Goal: Information Seeking & Learning: Learn about a topic

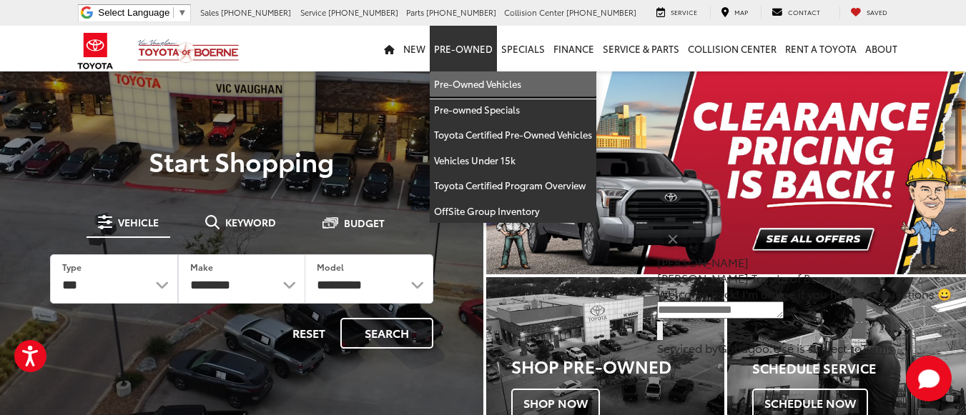
click at [507, 90] on link "Pre-Owned Vehicles" at bounding box center [513, 84] width 167 height 26
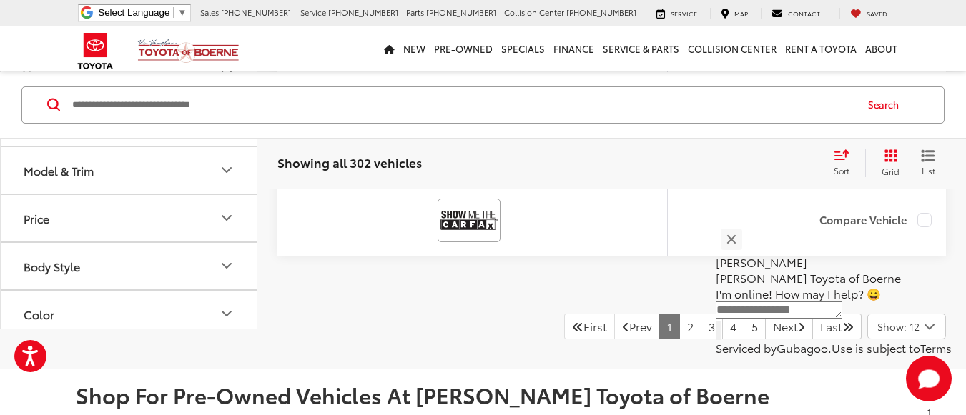
scroll to position [6616, 0]
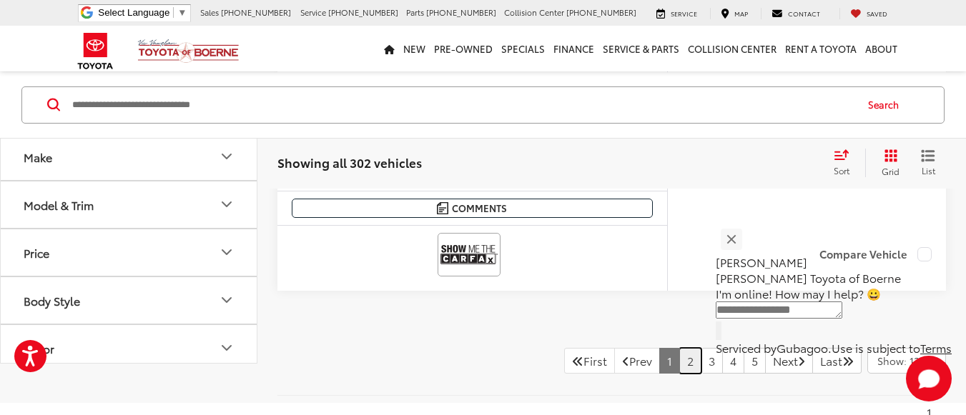
click at [679, 374] on link "2" at bounding box center [690, 361] width 22 height 26
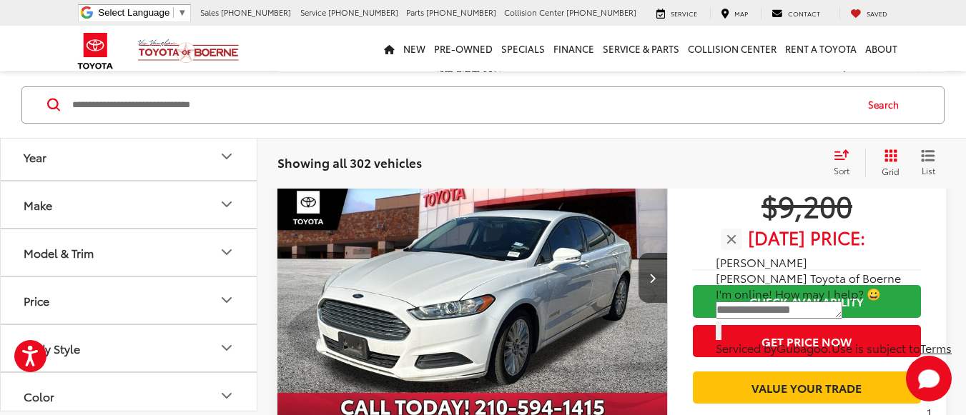
scroll to position [2429, 0]
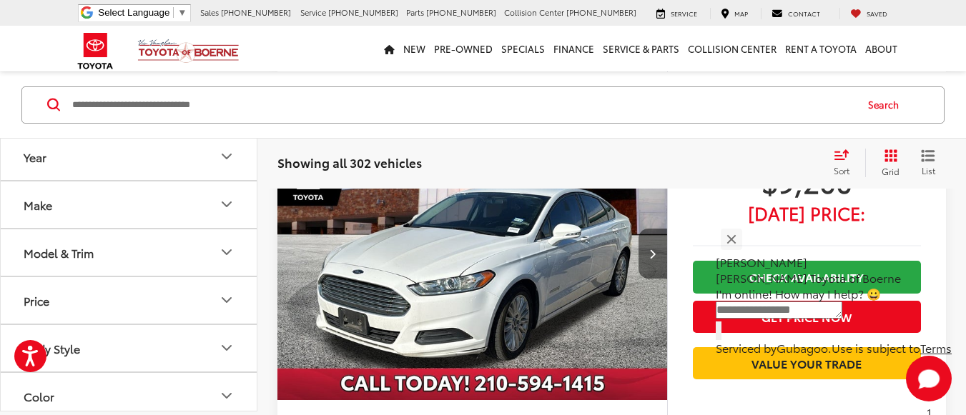
click at [651, 267] on button "Next image" at bounding box center [652, 254] width 29 height 50
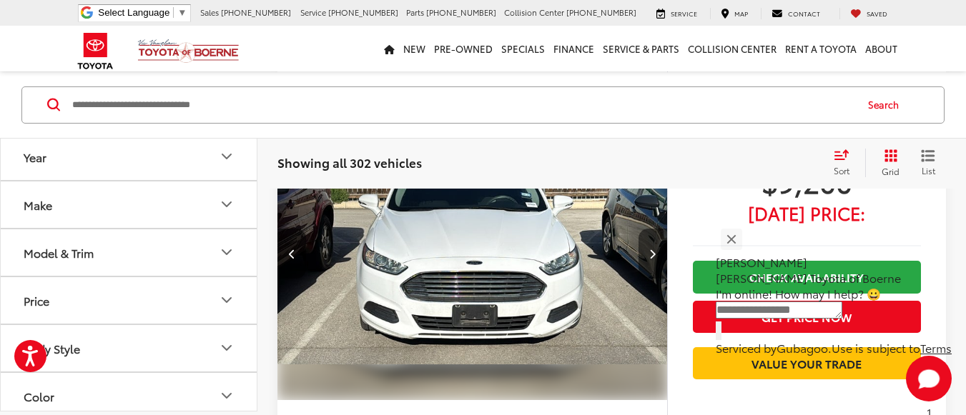
click at [649, 262] on button "Next image" at bounding box center [652, 254] width 29 height 50
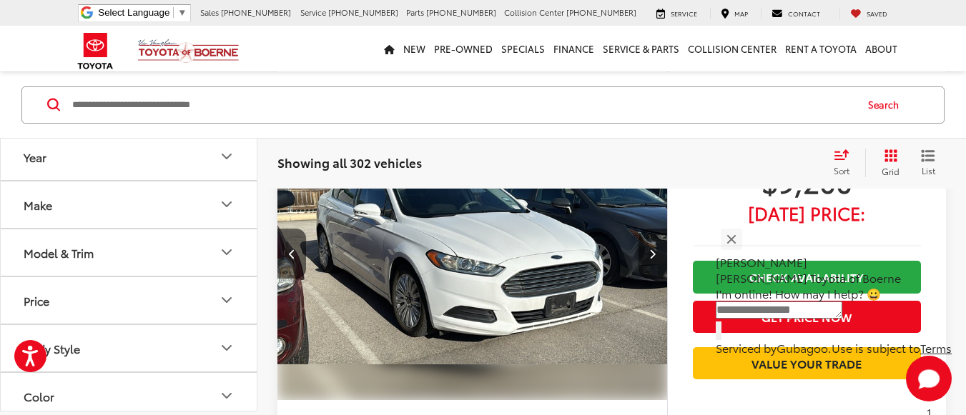
click at [648, 262] on button "Next image" at bounding box center [652, 254] width 29 height 50
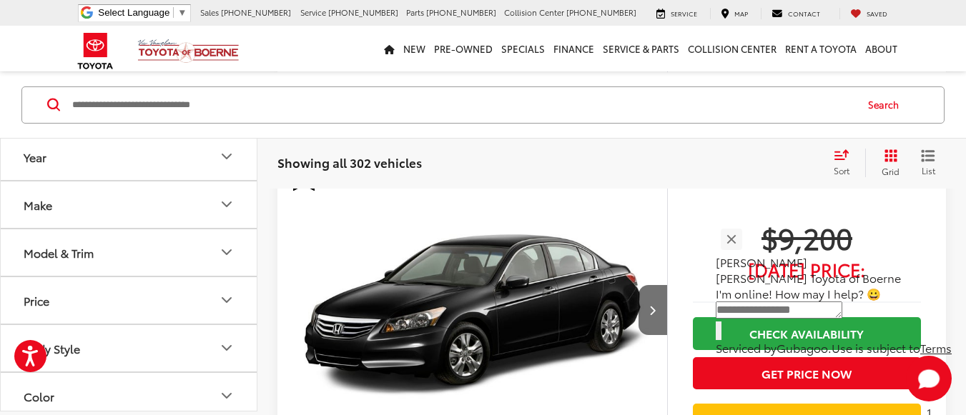
scroll to position [3001, 0]
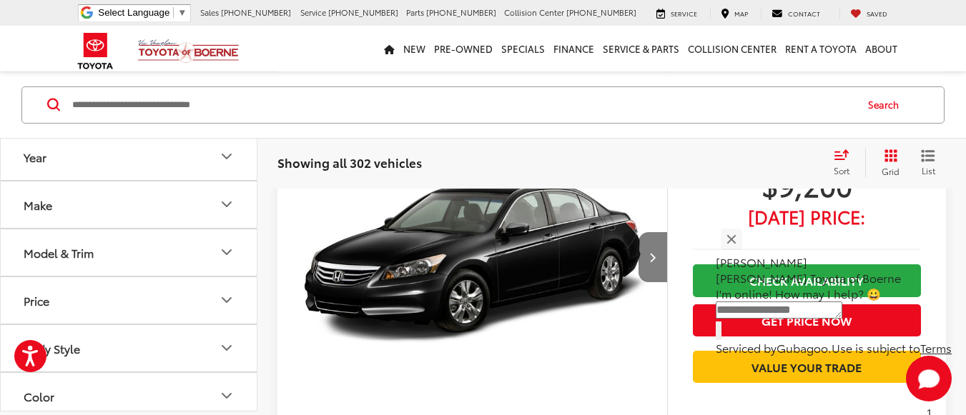
click at [646, 259] on button "Next image" at bounding box center [652, 257] width 29 height 50
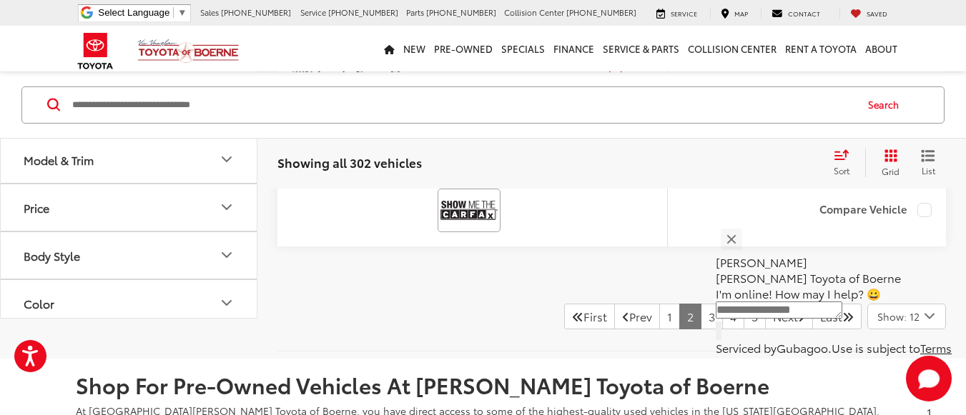
scroll to position [6718, 0]
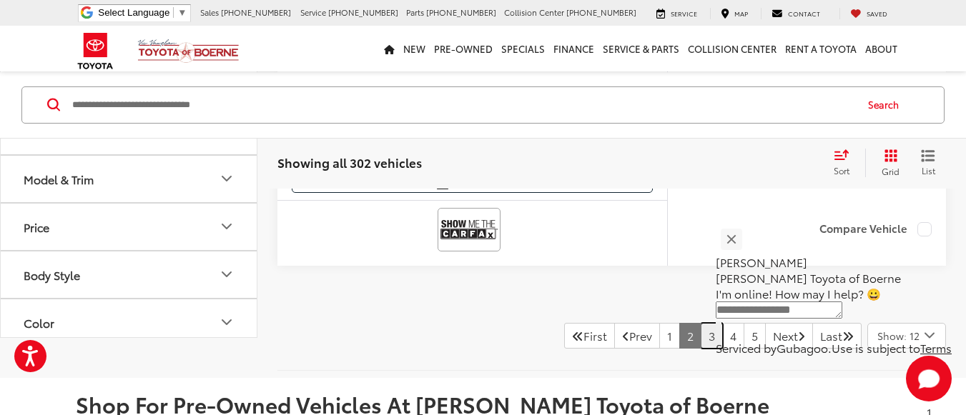
click at [701, 332] on link "3" at bounding box center [712, 336] width 22 height 26
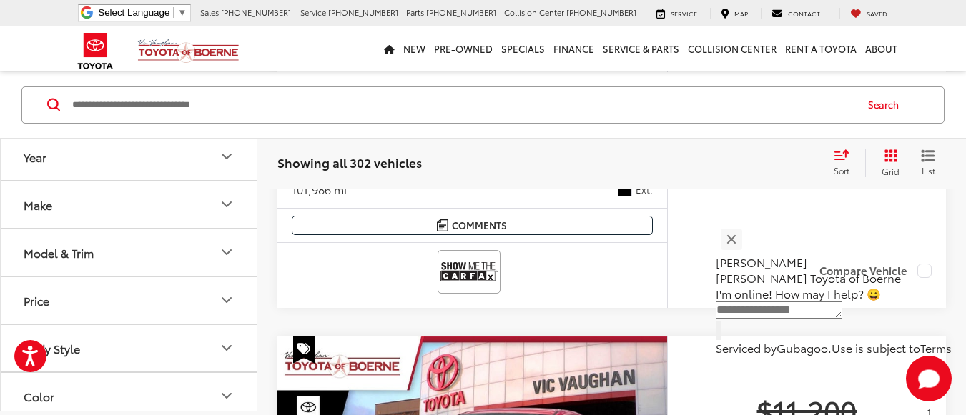
scroll to position [713, 0]
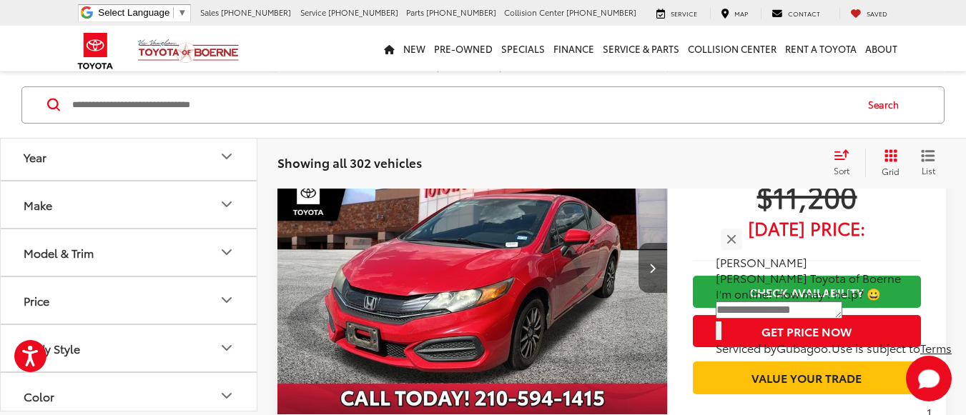
click at [653, 269] on icon "Next image" at bounding box center [652, 268] width 6 height 10
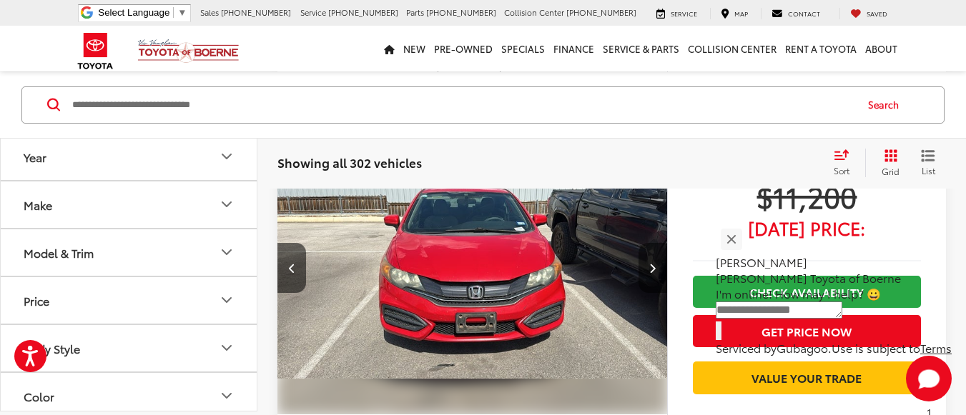
click at [653, 272] on icon "Next image" at bounding box center [652, 268] width 6 height 10
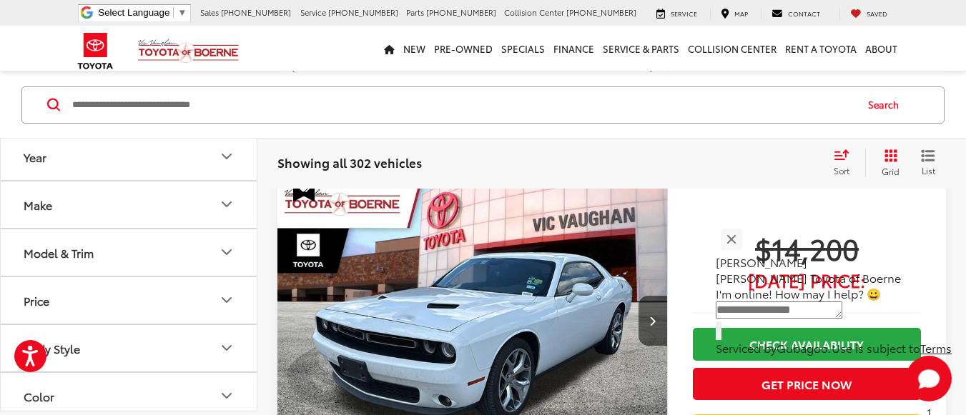
scroll to position [5789, 0]
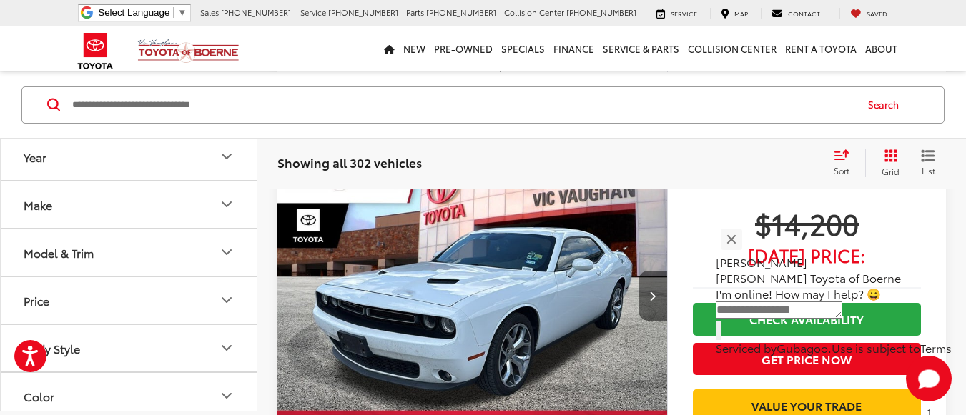
click at [653, 305] on button "Next image" at bounding box center [652, 296] width 29 height 50
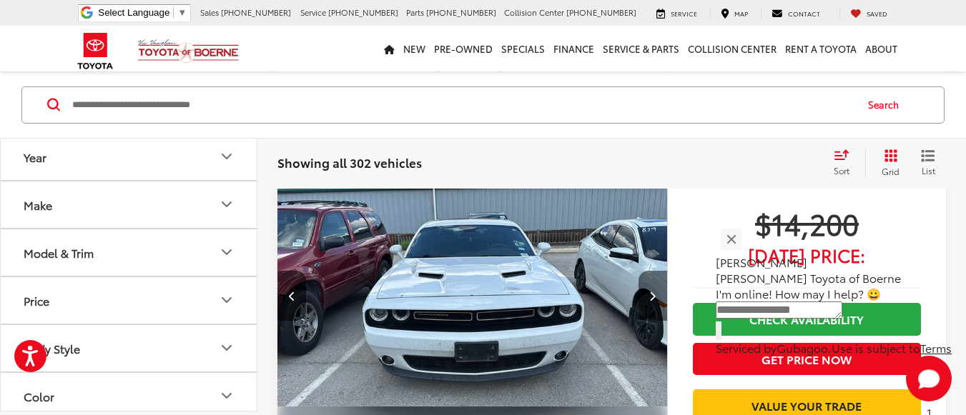
click at [652, 307] on button "Next image" at bounding box center [652, 296] width 29 height 50
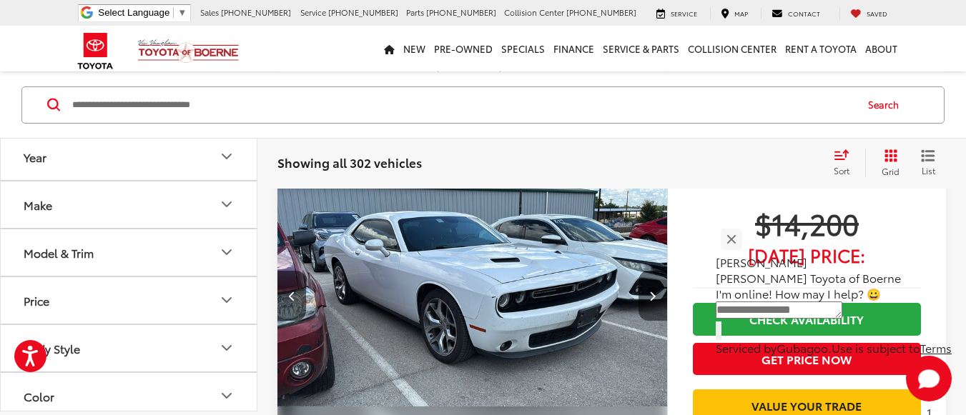
click at [652, 307] on button "Next image" at bounding box center [652, 296] width 29 height 50
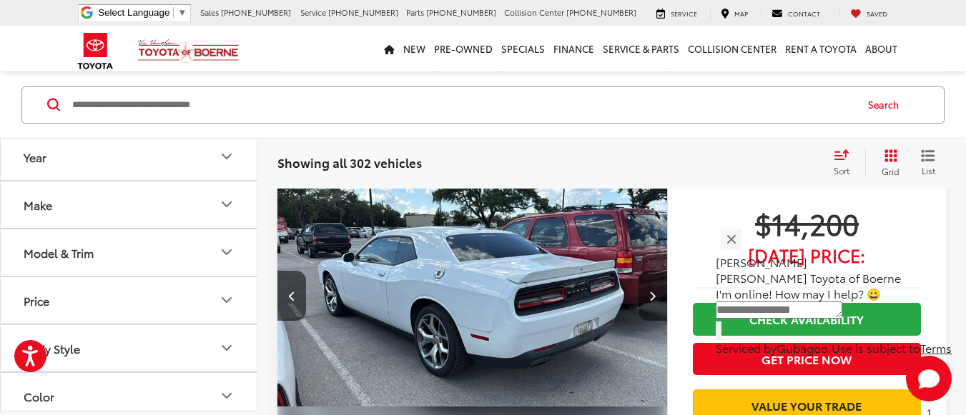
click at [652, 307] on button "Next image" at bounding box center [652, 296] width 29 height 50
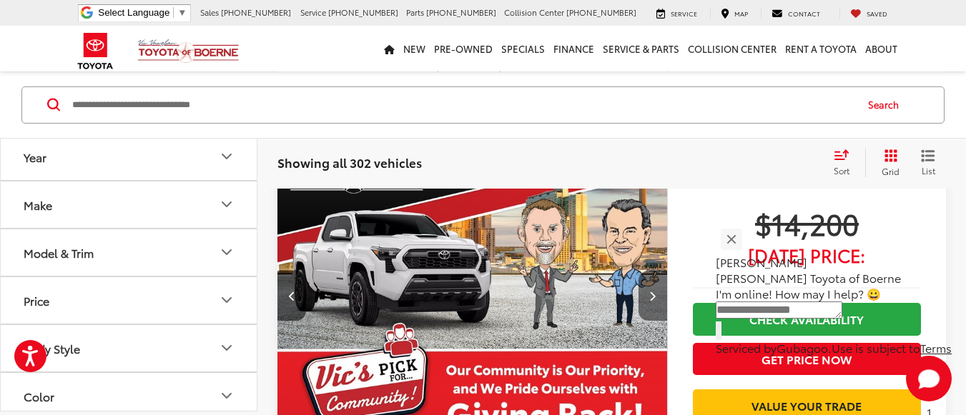
click at [652, 307] on button "Next image" at bounding box center [652, 296] width 29 height 50
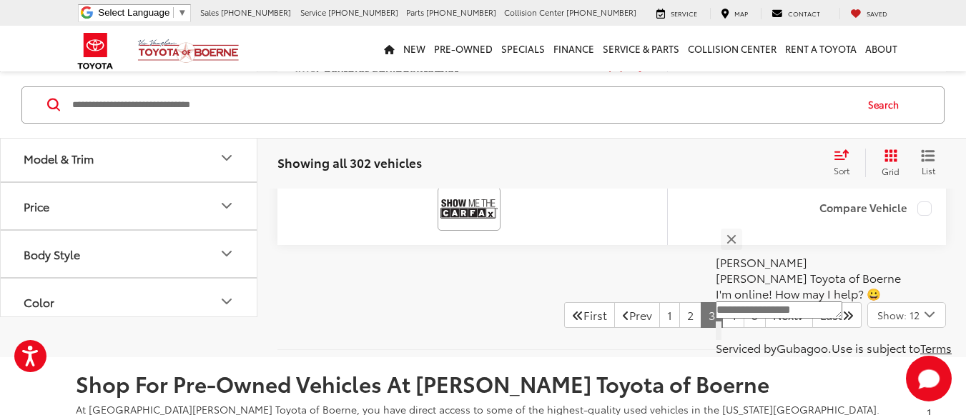
scroll to position [6790, 0]
click at [722, 319] on link "4" at bounding box center [733, 316] width 22 height 26
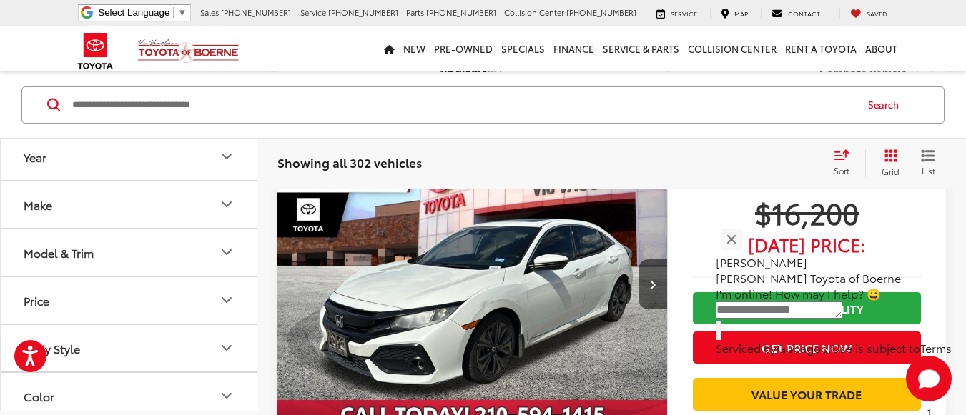
scroll to position [713, 0]
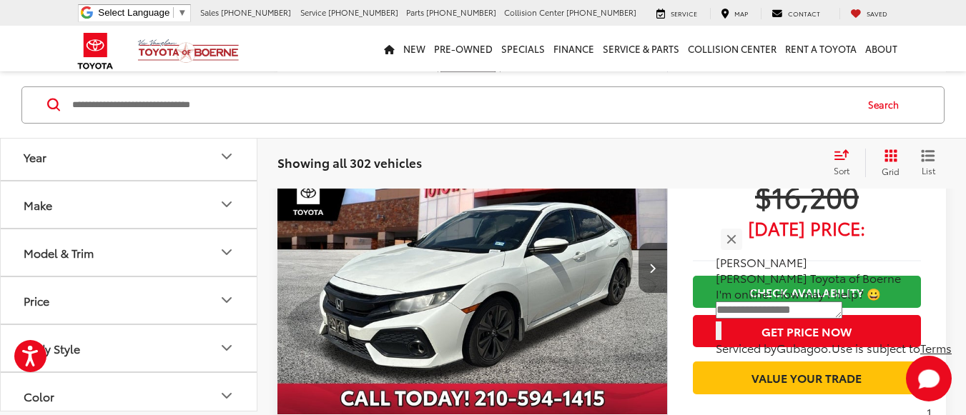
click at [655, 269] on icon "Next image" at bounding box center [652, 268] width 6 height 10
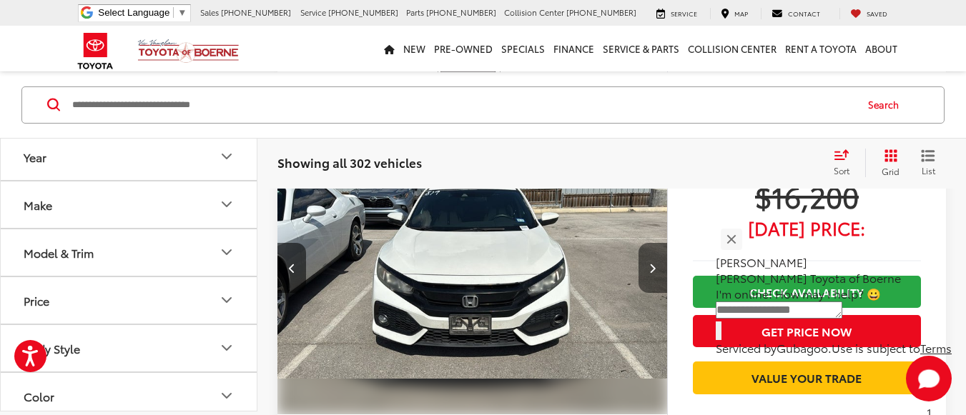
click at [661, 277] on button "Next image" at bounding box center [652, 268] width 29 height 50
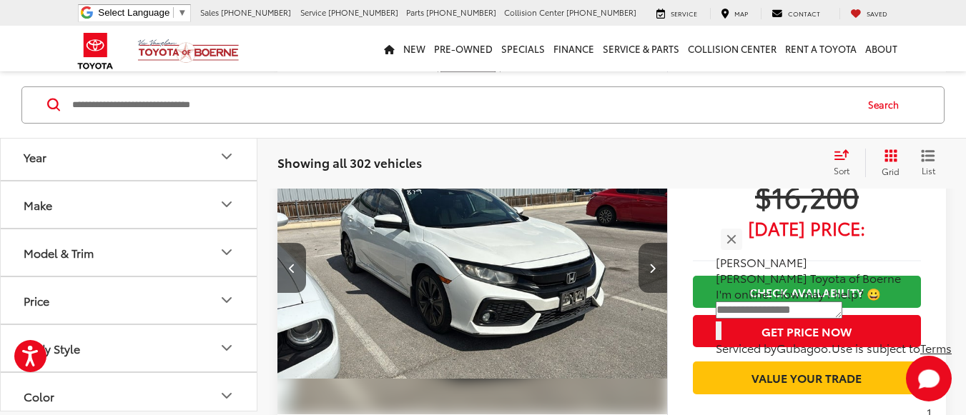
scroll to position [642, 0]
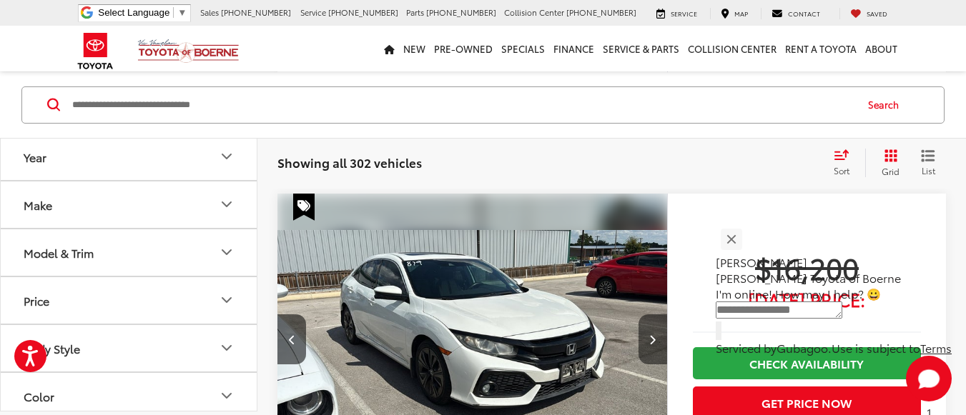
click at [658, 317] on button "Next image" at bounding box center [652, 340] width 29 height 50
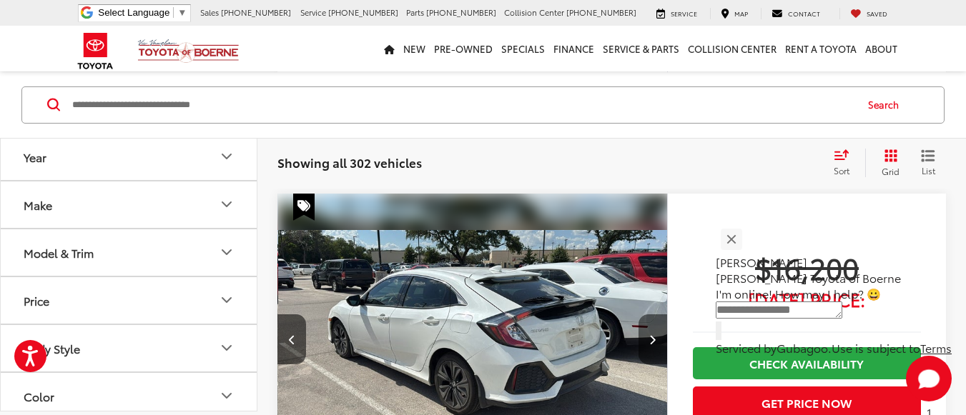
scroll to position [0, 1175]
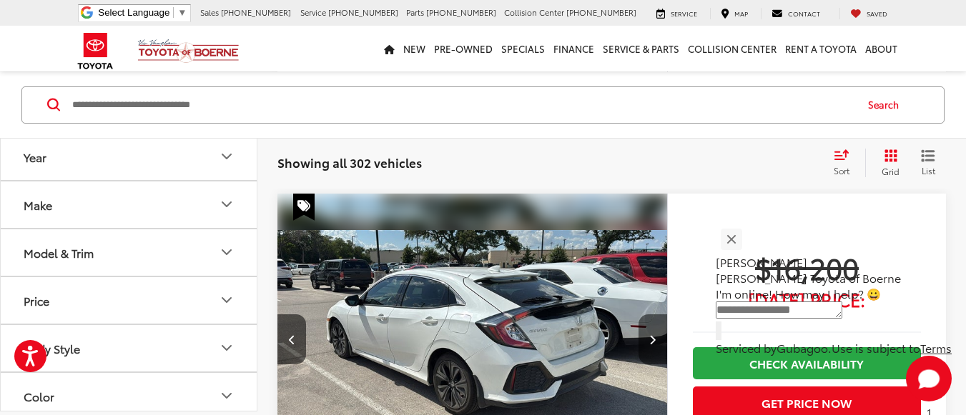
click at [653, 336] on button "Next image" at bounding box center [652, 340] width 29 height 50
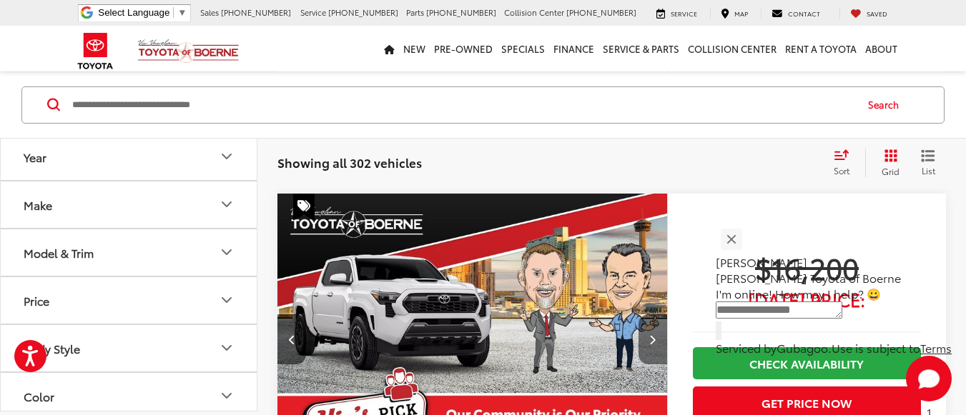
click at [653, 339] on icon "Next image" at bounding box center [652, 340] width 6 height 10
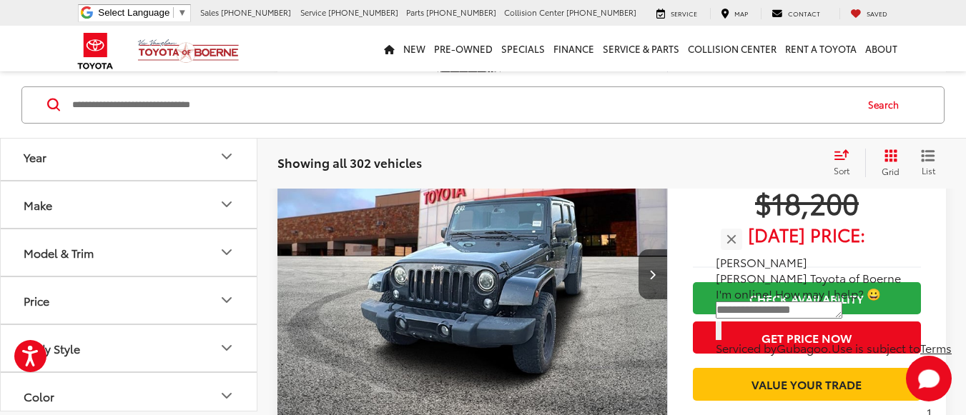
scroll to position [3501, 0]
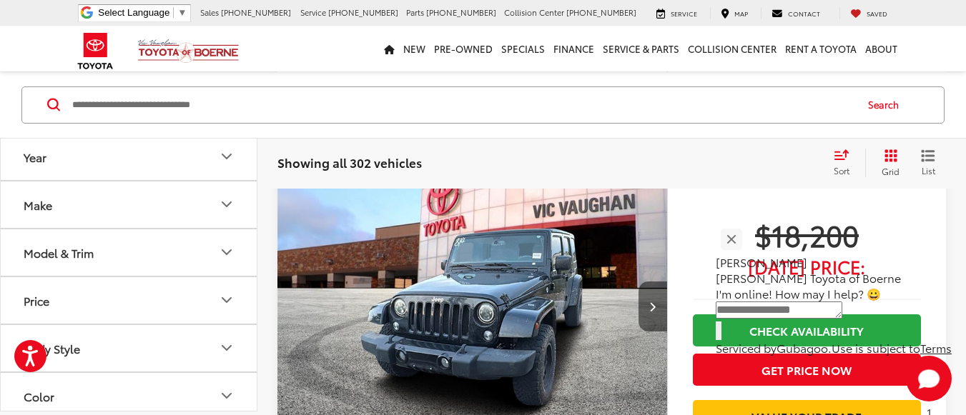
click at [648, 313] on button "Next image" at bounding box center [652, 307] width 29 height 50
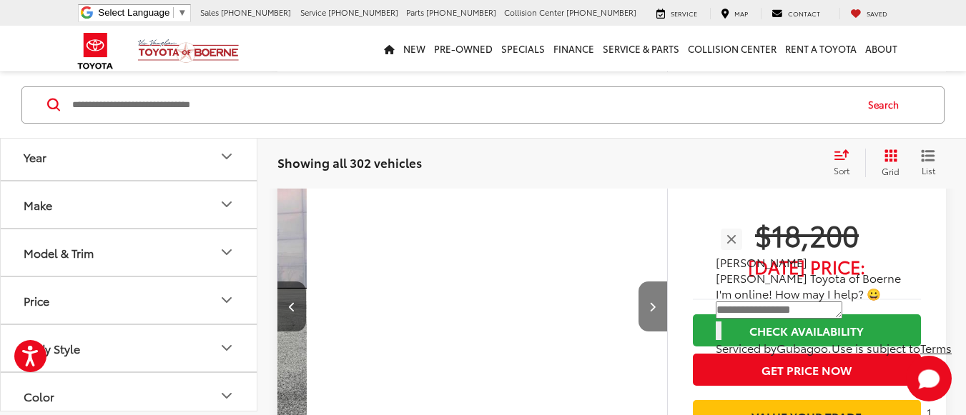
scroll to position [0, 392]
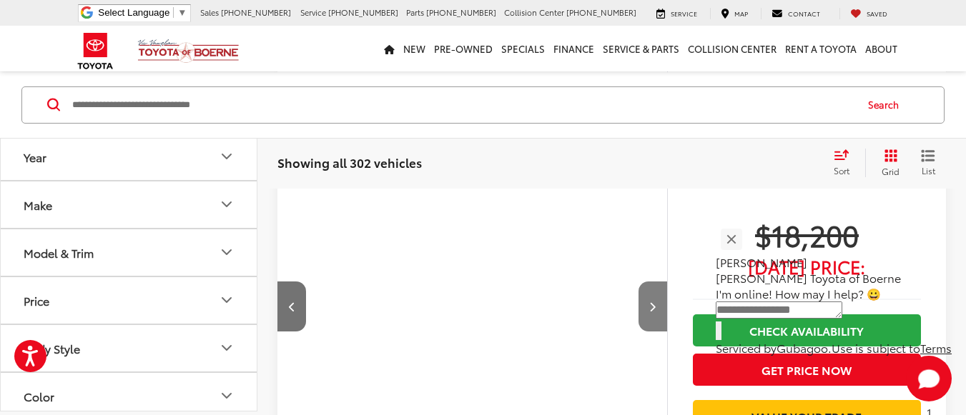
click at [651, 313] on button "Next image" at bounding box center [652, 307] width 29 height 50
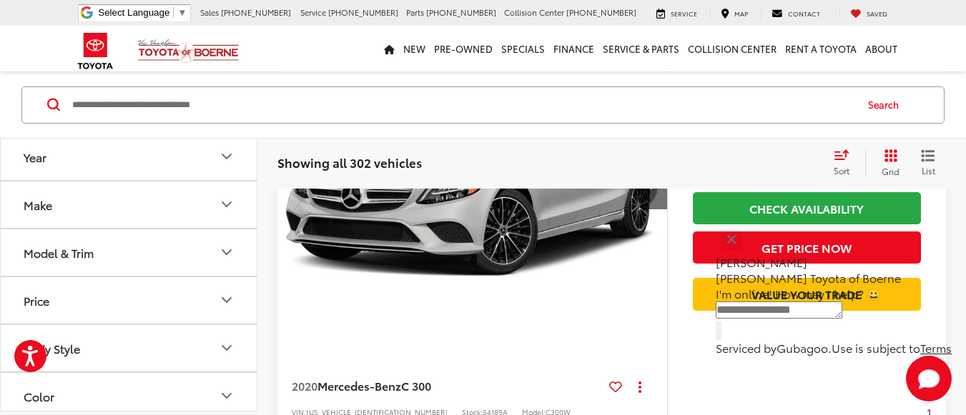
scroll to position [6289, 0]
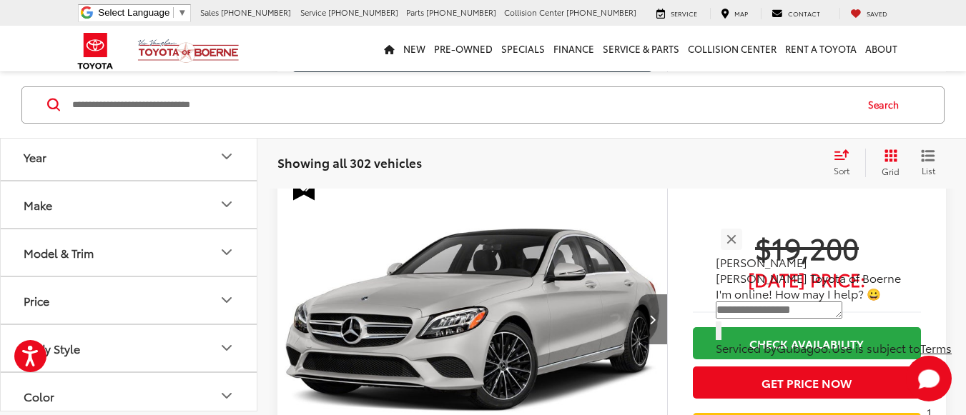
click at [657, 312] on button "Next image" at bounding box center [652, 320] width 29 height 50
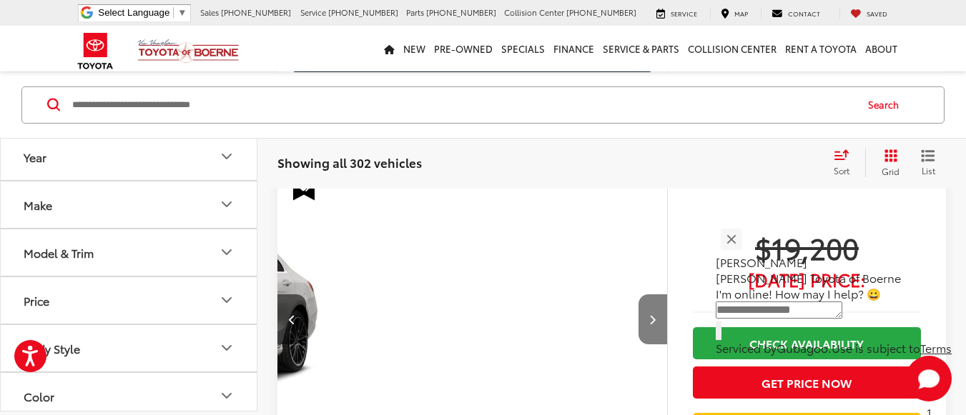
scroll to position [0, 392]
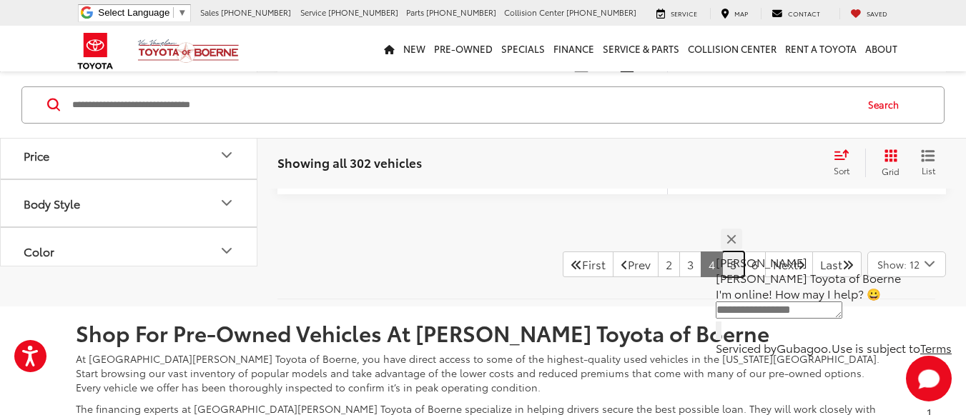
click at [722, 262] on link "5" at bounding box center [733, 265] width 22 height 26
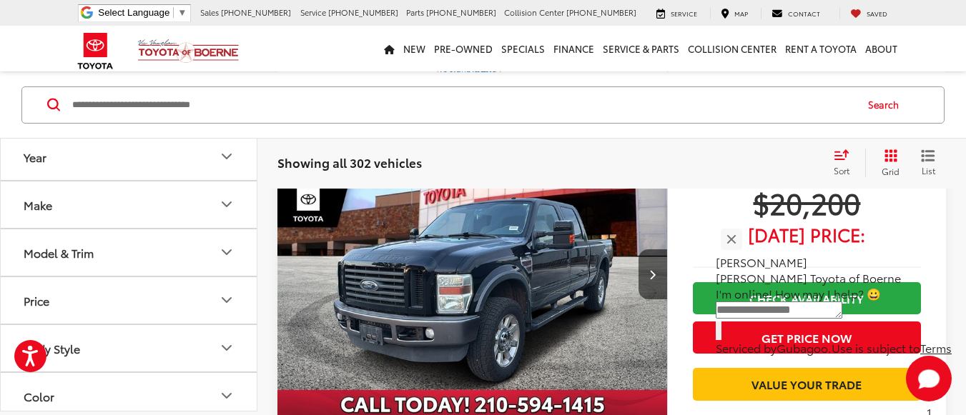
scroll to position [6361, 0]
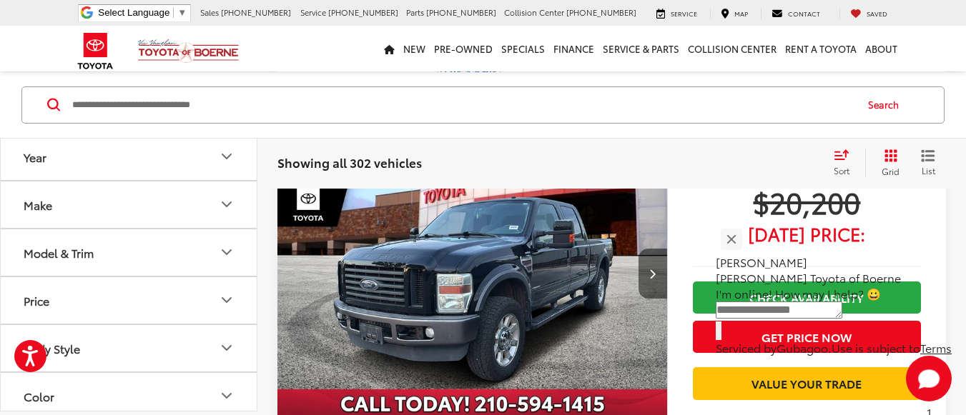
click at [656, 269] on button "Next image" at bounding box center [652, 274] width 29 height 50
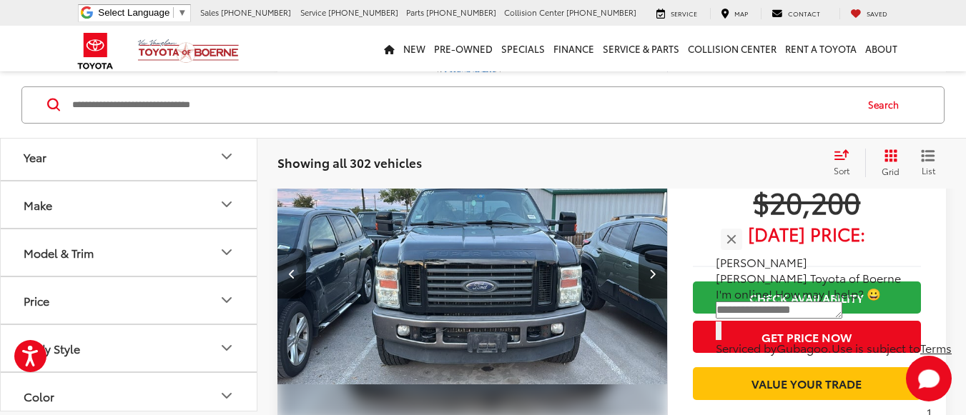
click at [656, 269] on button "Next image" at bounding box center [652, 274] width 29 height 50
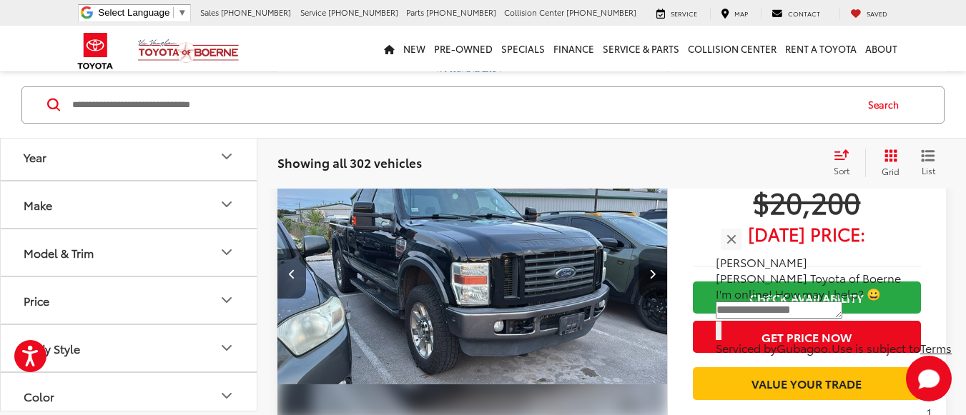
click at [656, 269] on button "Next image" at bounding box center [652, 274] width 29 height 50
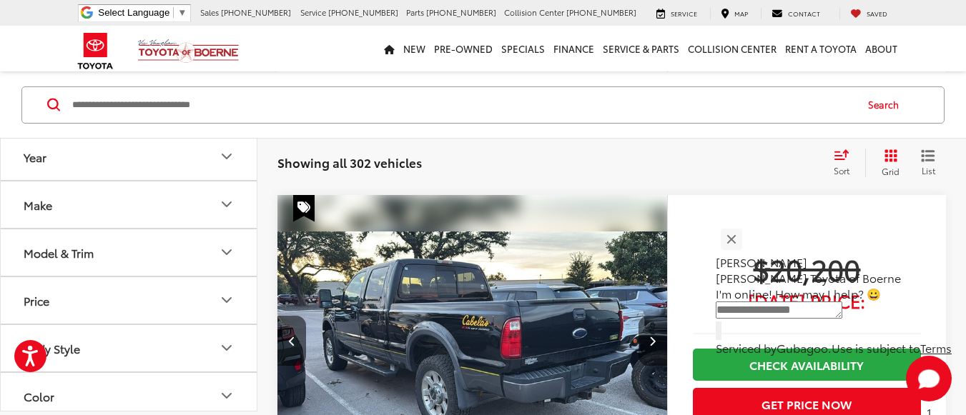
scroll to position [6289, 0]
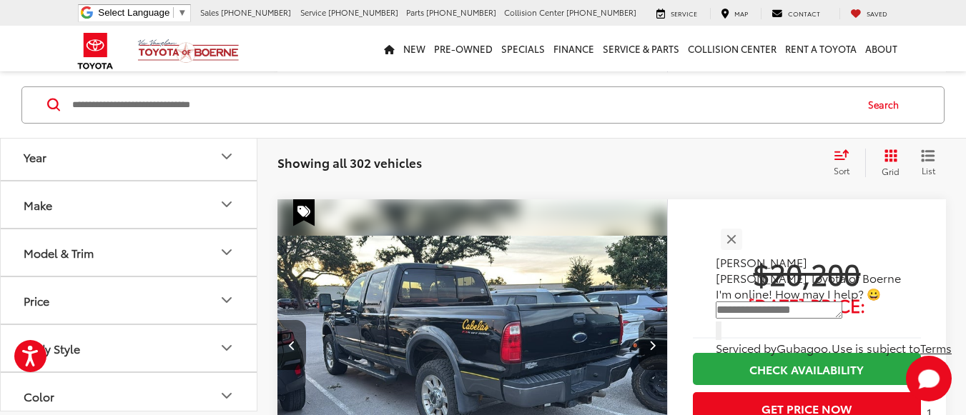
click at [643, 338] on button "Next image" at bounding box center [652, 345] width 29 height 50
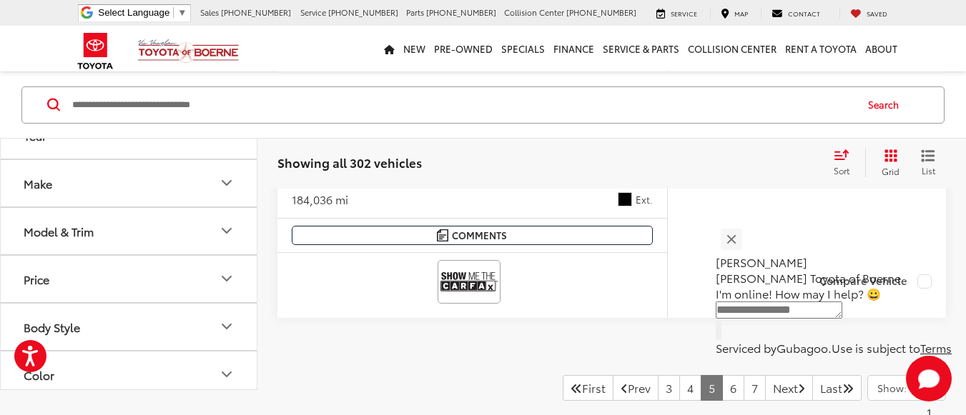
scroll to position [6932, 0]
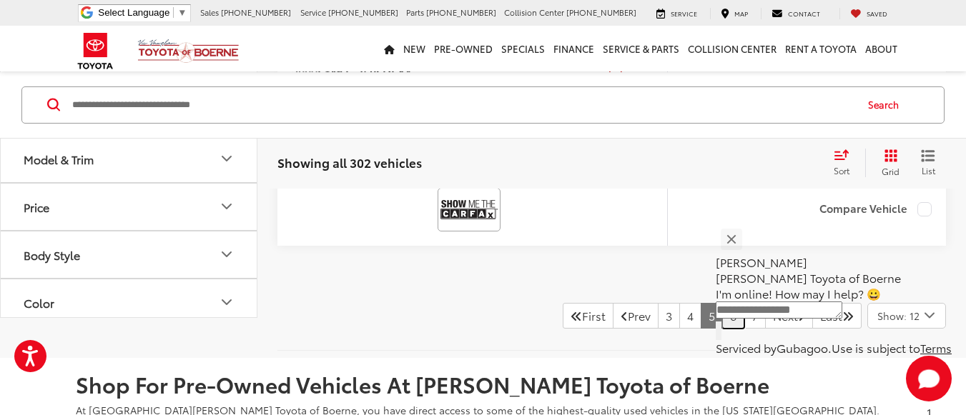
click at [722, 317] on link "6" at bounding box center [733, 316] width 22 height 26
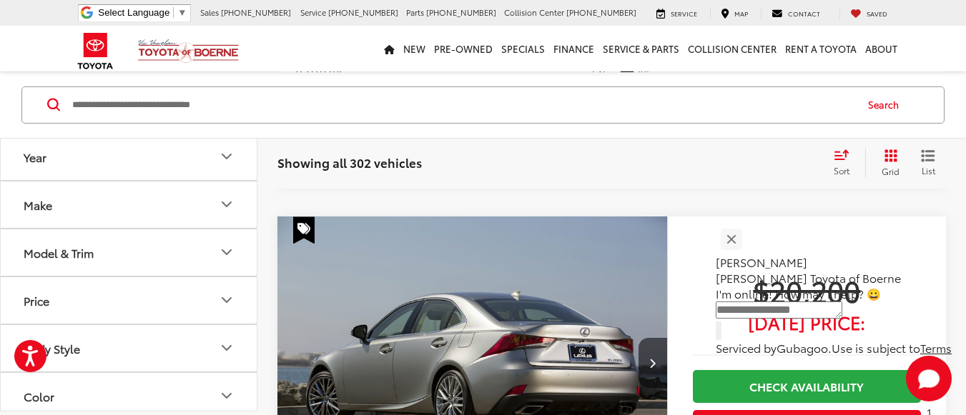
scroll to position [5646, 0]
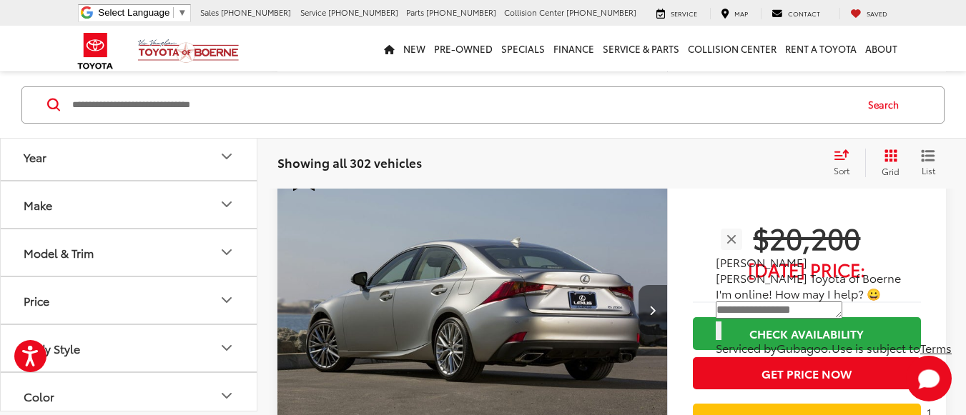
click at [656, 314] on button "Next image" at bounding box center [652, 310] width 29 height 50
click at [656, 313] on button "Next image" at bounding box center [652, 310] width 29 height 50
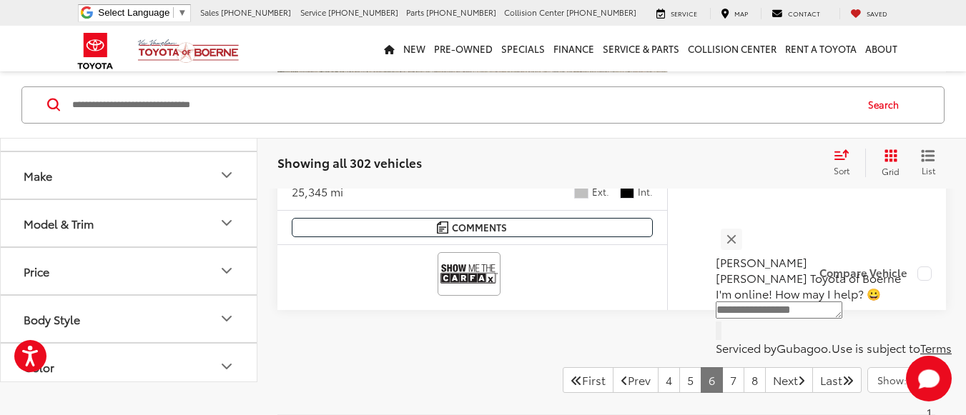
scroll to position [6718, 0]
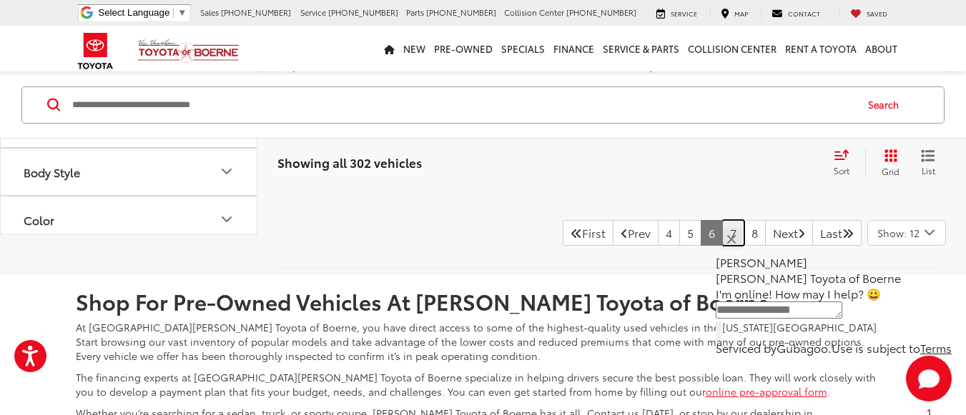
click at [722, 234] on link "7" at bounding box center [733, 233] width 22 height 26
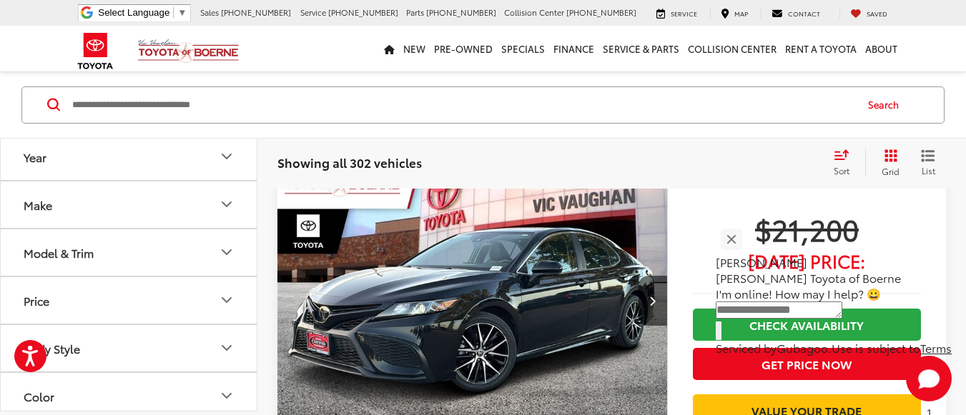
scroll to position [70, 0]
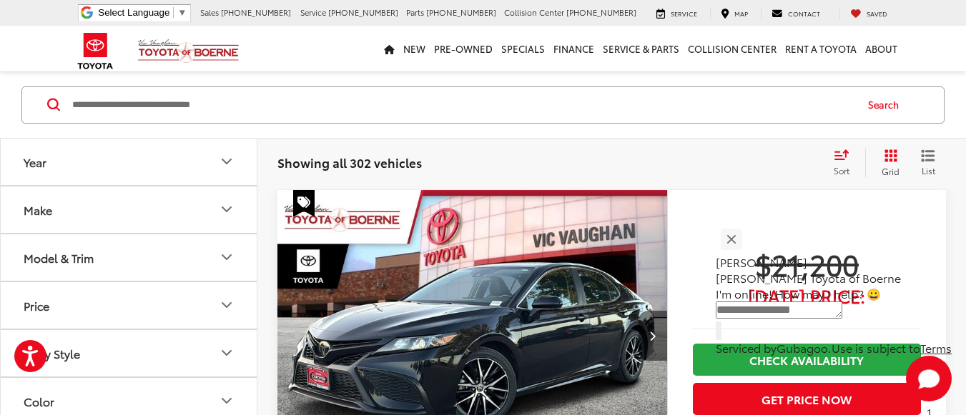
click at [656, 324] on button "Next image" at bounding box center [652, 336] width 29 height 50
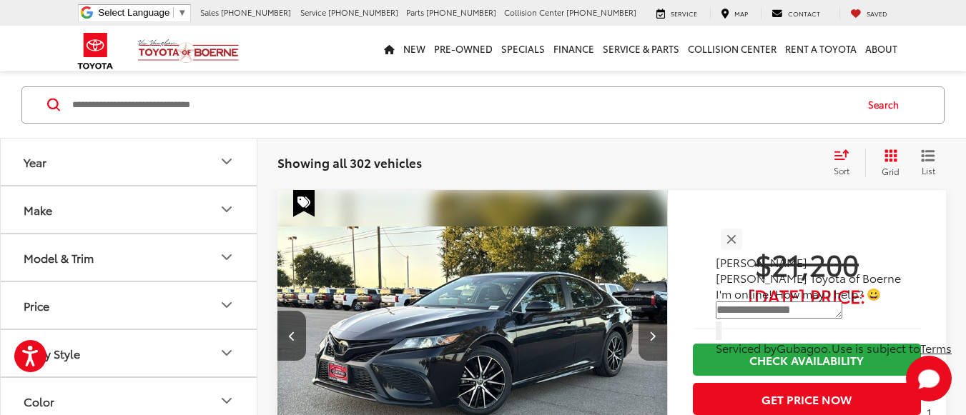
click at [656, 324] on button "Next image" at bounding box center [652, 336] width 29 height 50
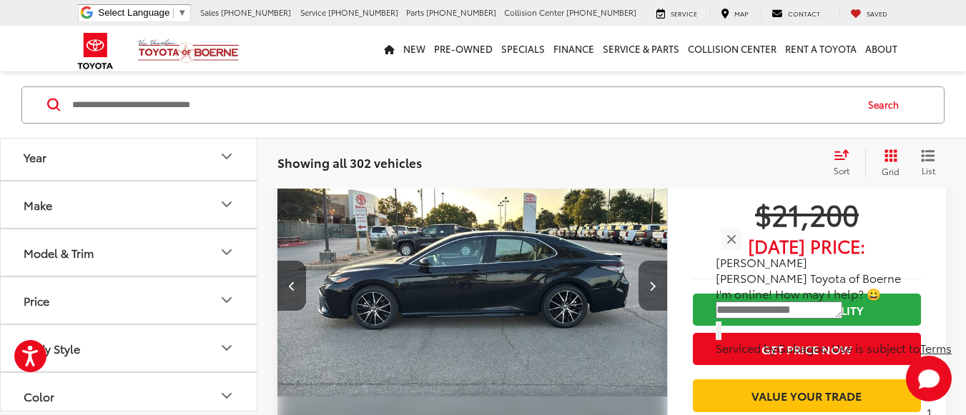
scroll to position [142, 0]
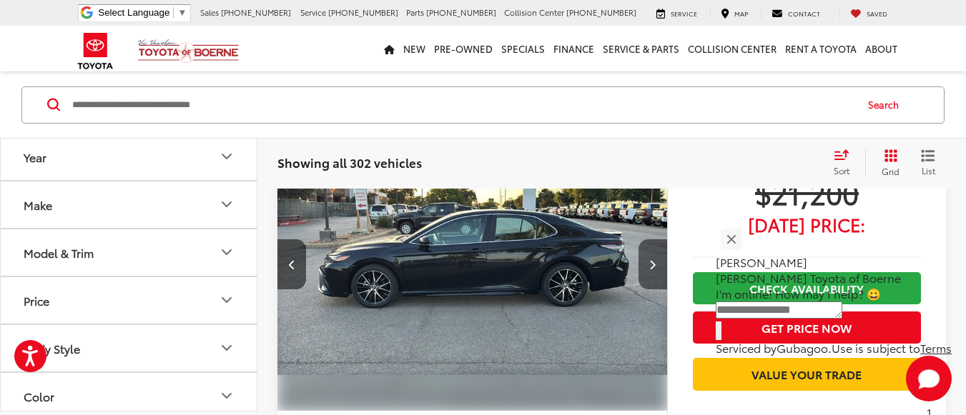
click at [660, 269] on button "Next image" at bounding box center [652, 264] width 29 height 50
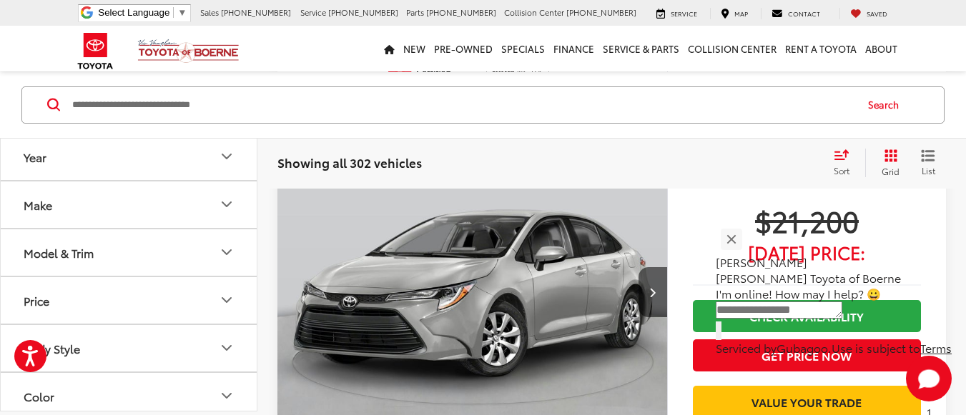
scroll to position [713, 0]
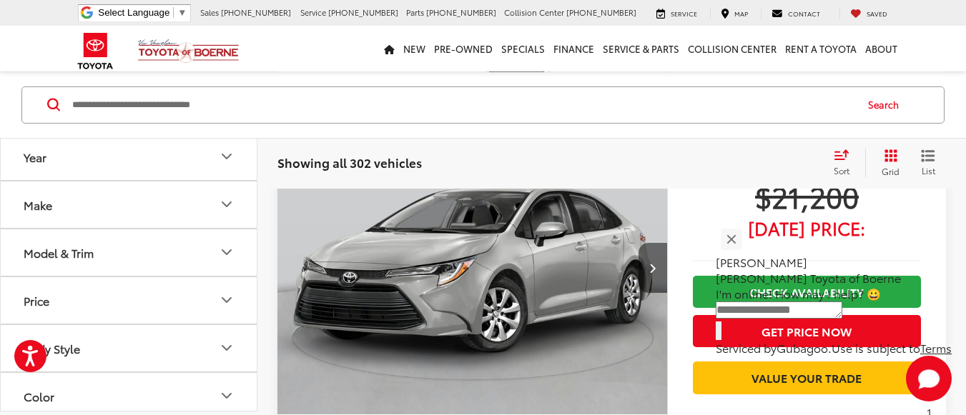
click at [662, 282] on button "Next image" at bounding box center [652, 268] width 29 height 50
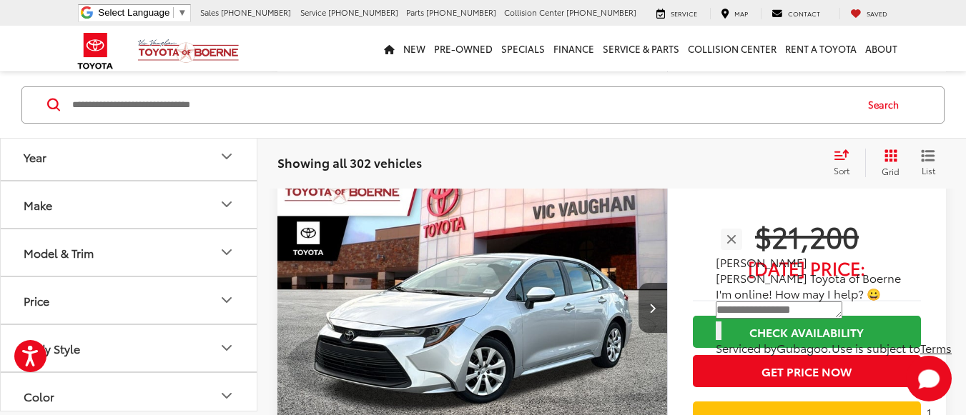
scroll to position [3501, 0]
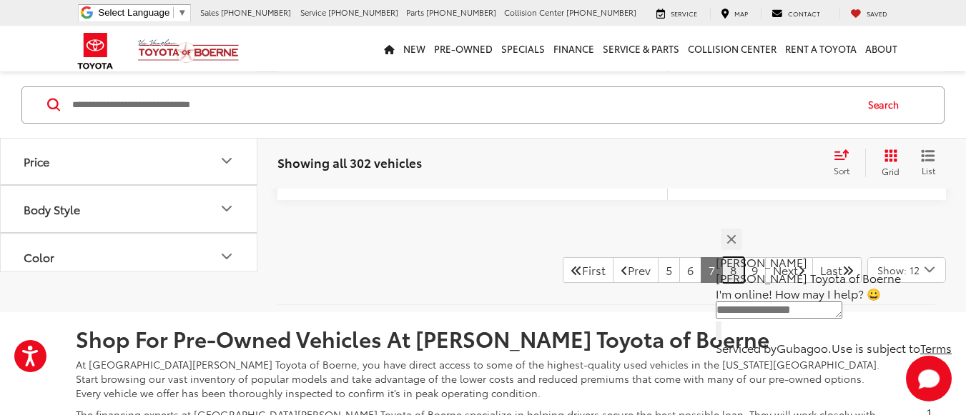
click at [722, 272] on link "8" at bounding box center [733, 270] width 22 height 26
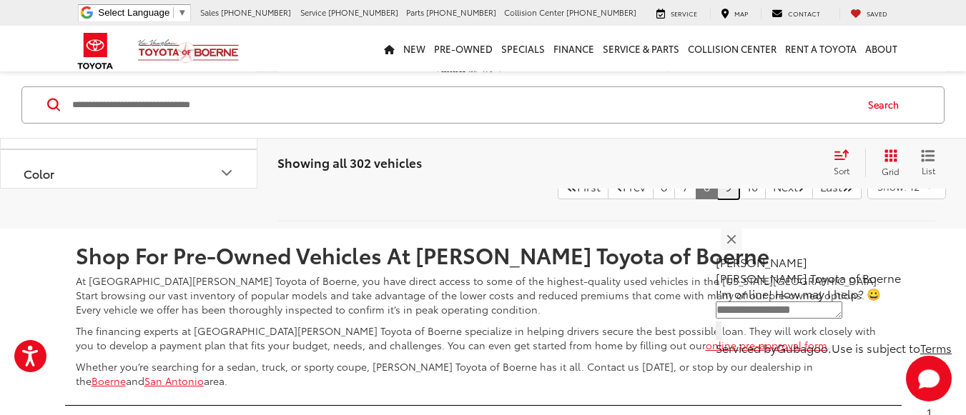
scroll to position [6790, 0]
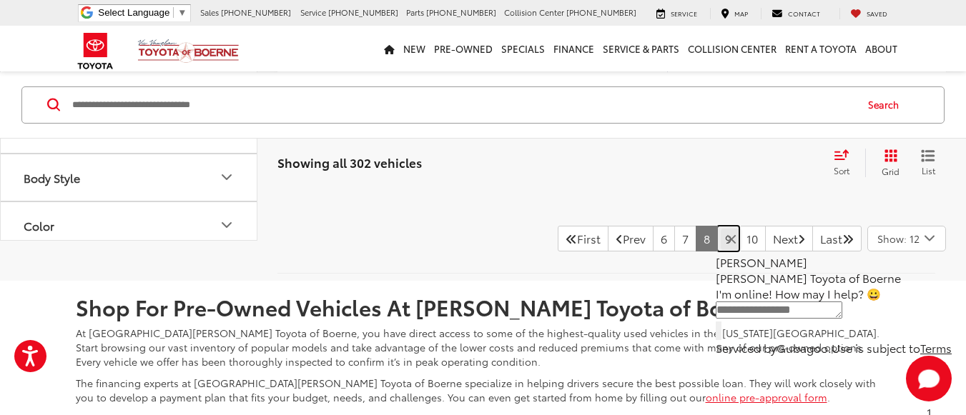
click at [717, 239] on link "9" at bounding box center [728, 239] width 22 height 26
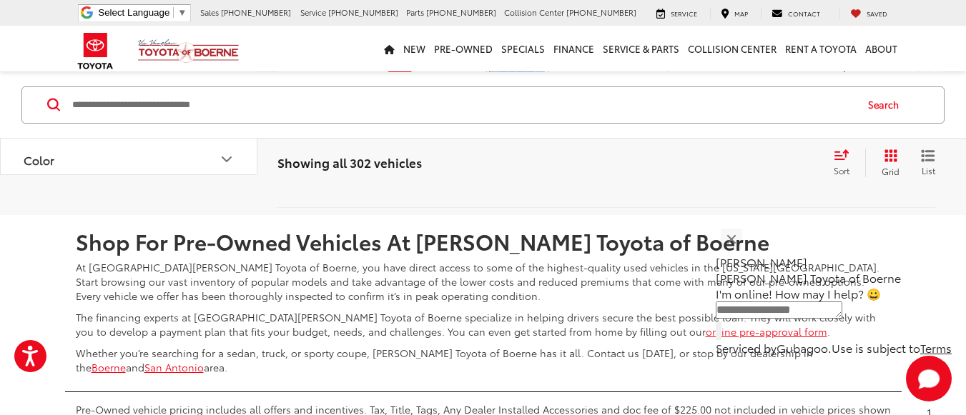
scroll to position [6790, 0]
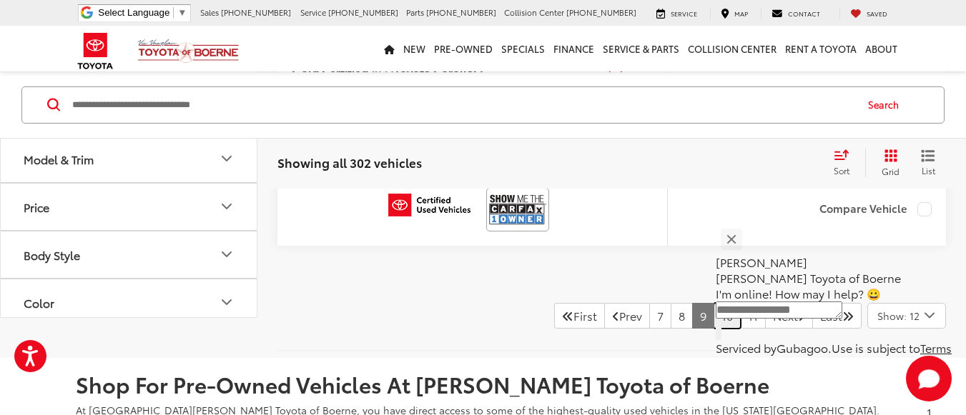
click at [716, 319] on link "10" at bounding box center [726, 316] width 27 height 26
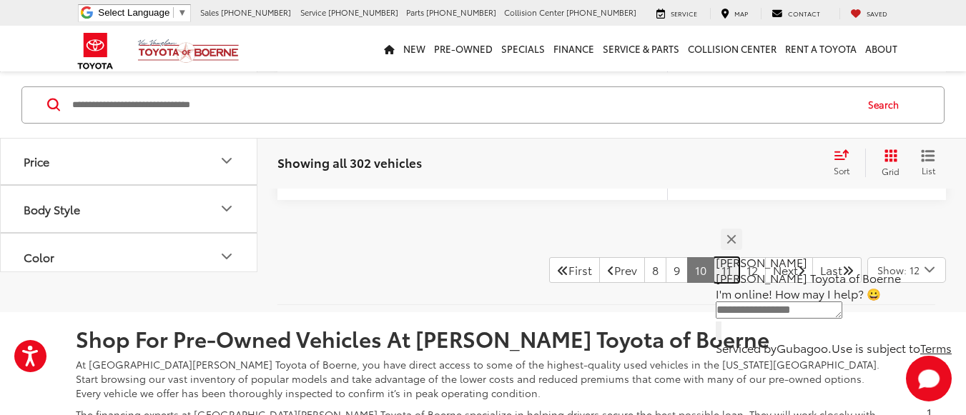
scroll to position [6932, 0]
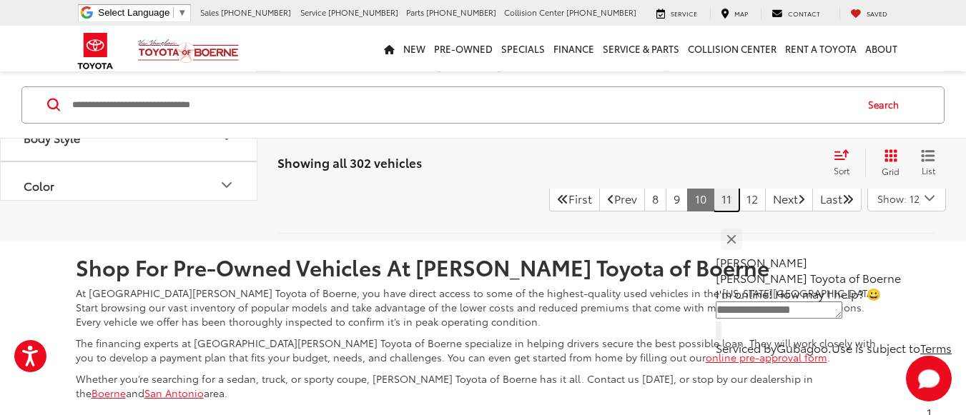
click at [713, 198] on link "11" at bounding box center [726, 199] width 26 height 26
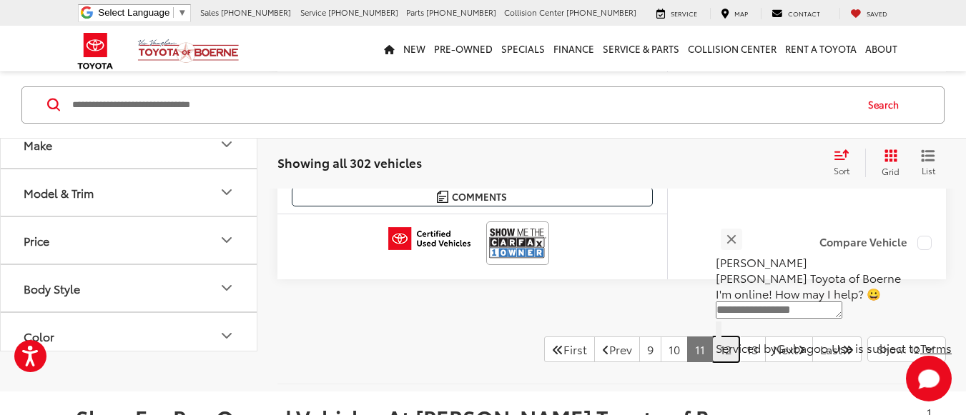
scroll to position [6790, 0]
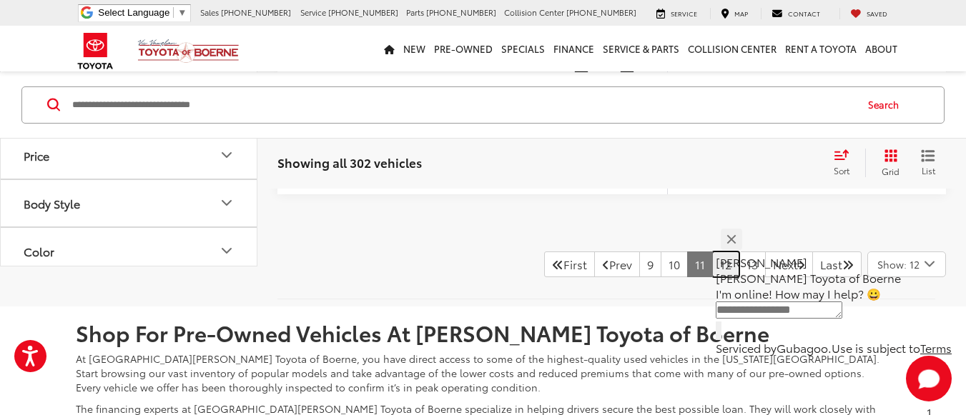
click at [712, 267] on link "12" at bounding box center [725, 265] width 27 height 26
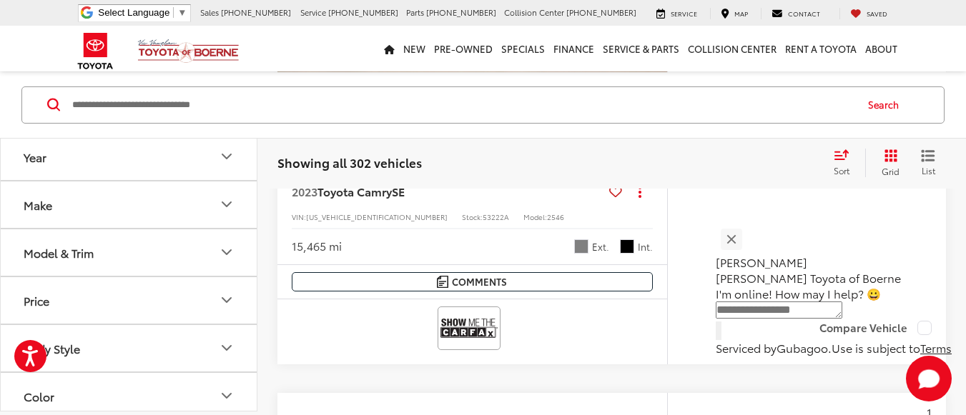
scroll to position [5217, 0]
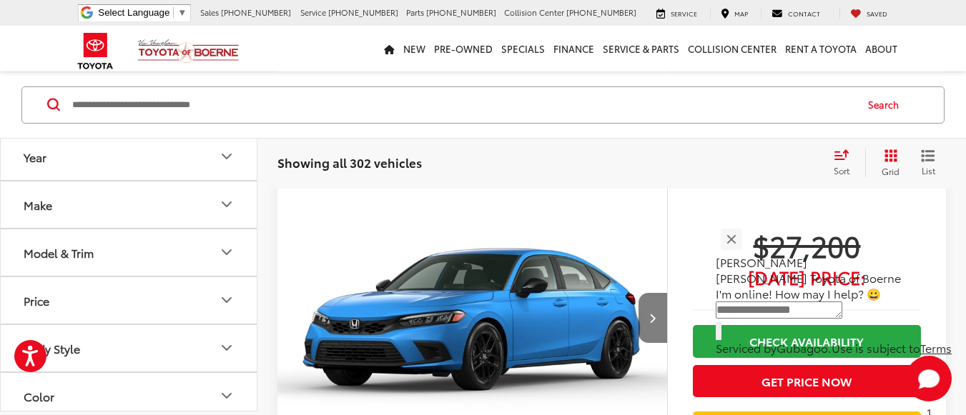
click at [658, 322] on button "Next image" at bounding box center [652, 318] width 29 height 50
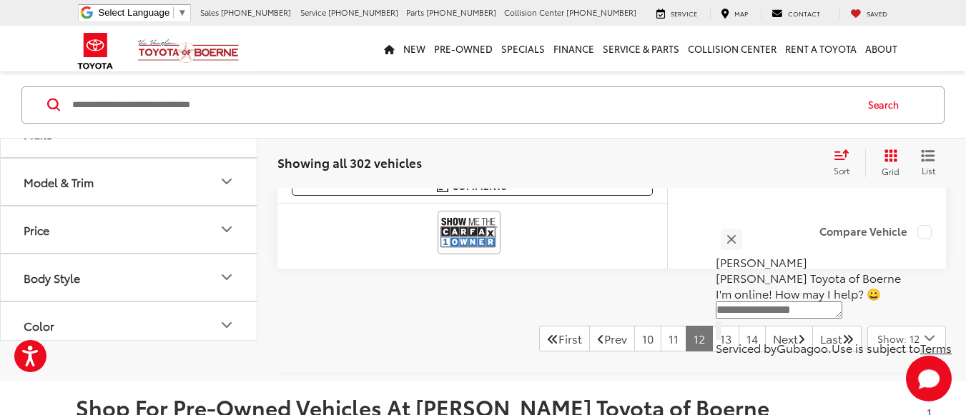
scroll to position [6861, 0]
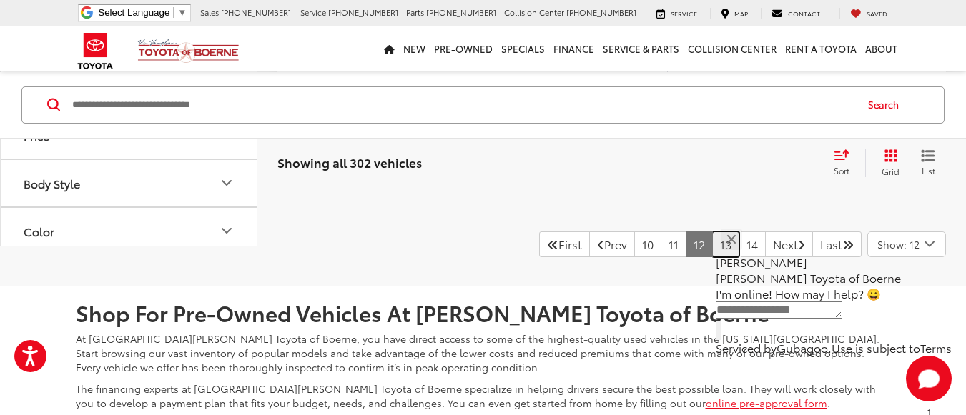
click at [712, 252] on link "13" at bounding box center [725, 245] width 27 height 26
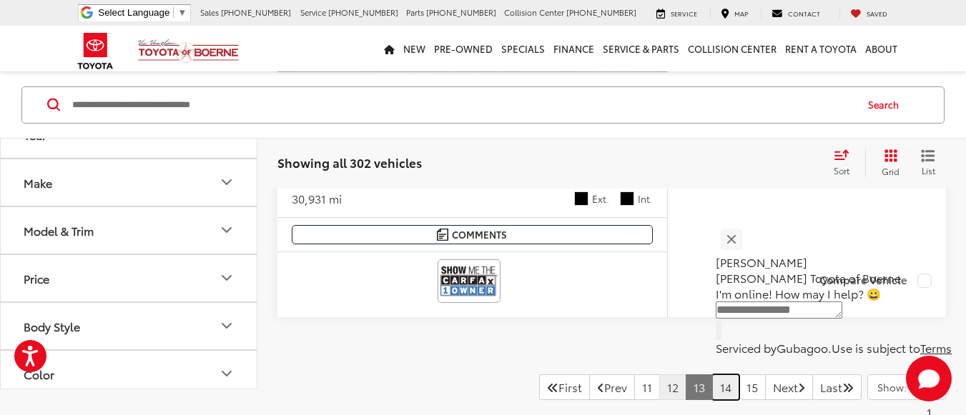
scroll to position [6718, 0]
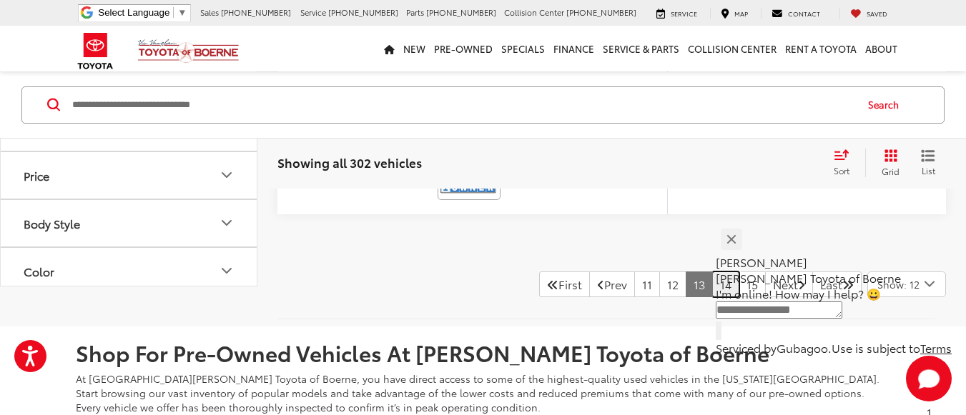
click at [712, 291] on link "14" at bounding box center [725, 285] width 27 height 26
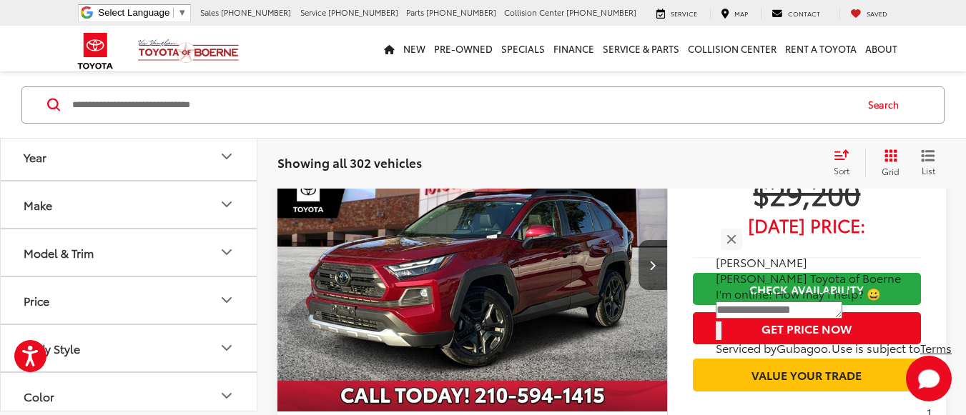
scroll to position [142, 0]
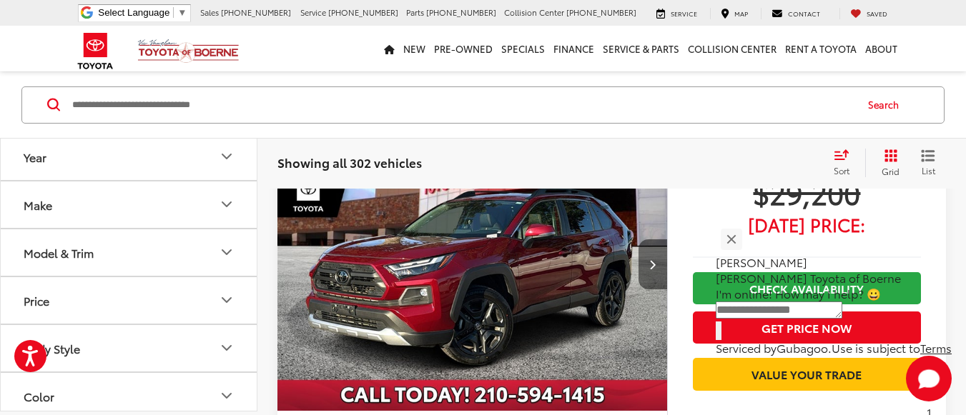
click at [650, 265] on icon "Next image" at bounding box center [652, 264] width 6 height 10
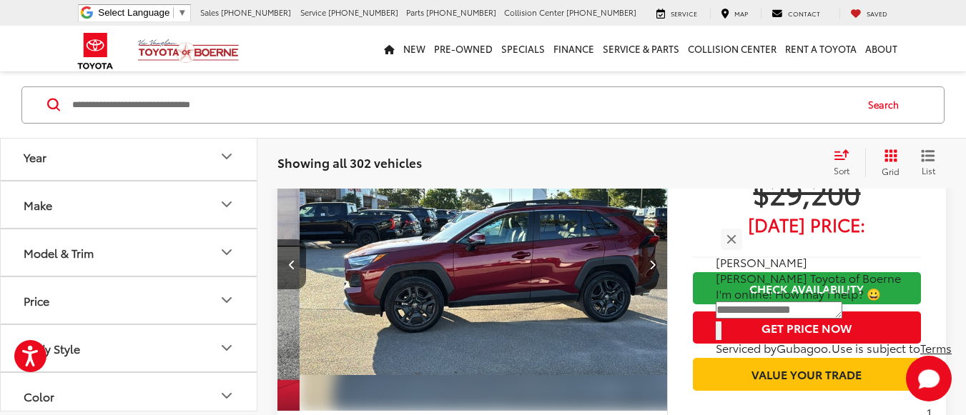
scroll to position [0, 392]
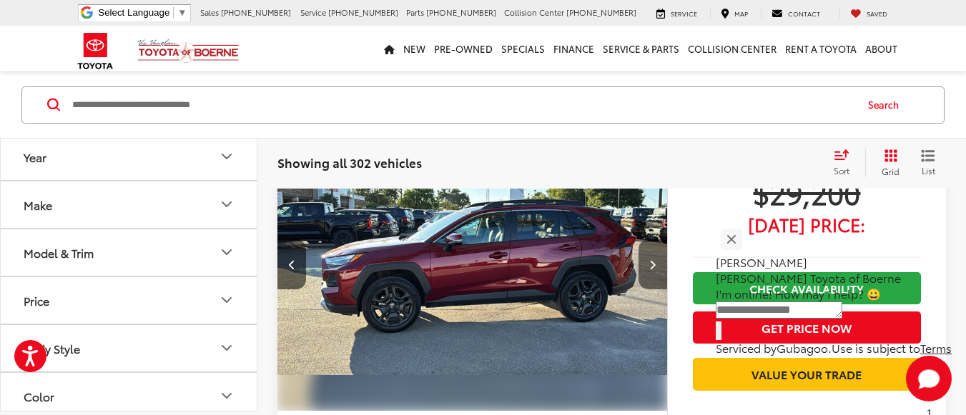
click at [650, 265] on icon "Next image" at bounding box center [652, 264] width 6 height 10
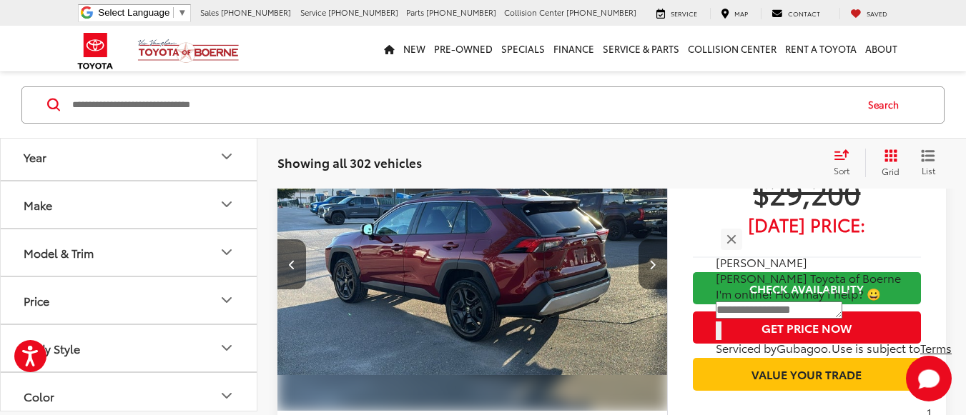
click at [650, 265] on icon "Next image" at bounding box center [652, 264] width 6 height 10
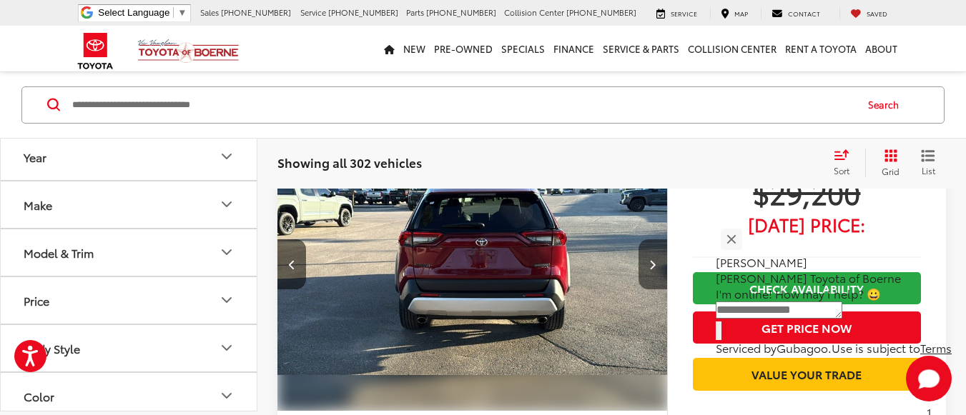
click at [650, 265] on icon "Next image" at bounding box center [652, 264] width 6 height 10
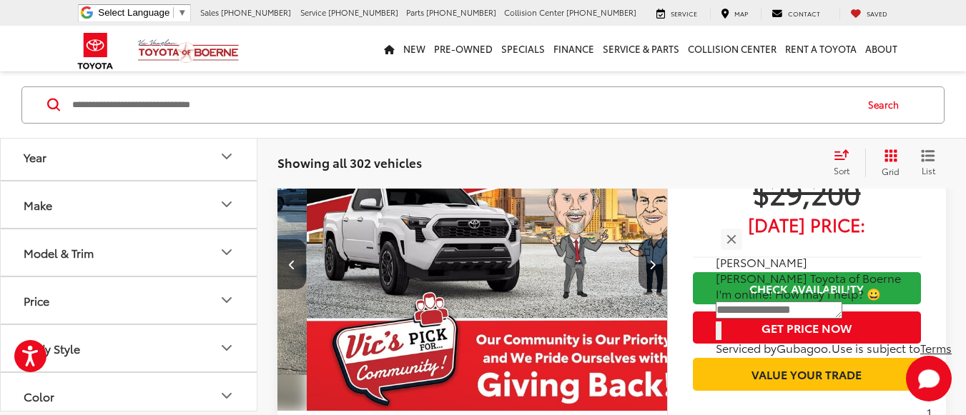
scroll to position [0, 1567]
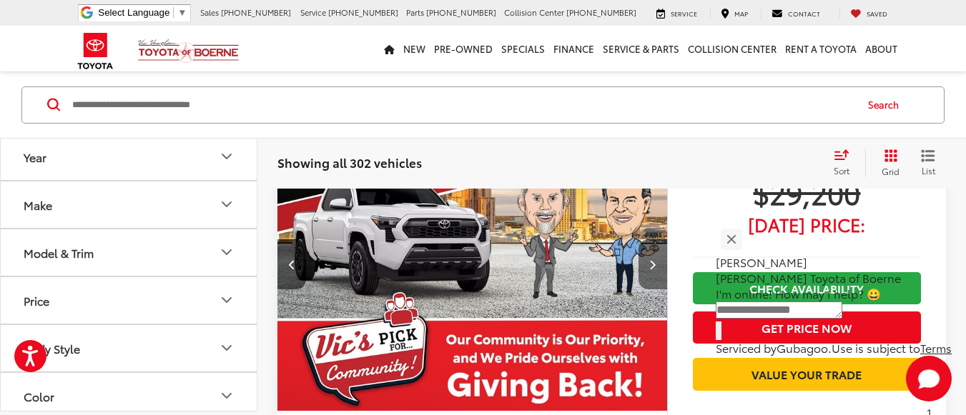
click at [650, 265] on icon "Next image" at bounding box center [652, 264] width 6 height 10
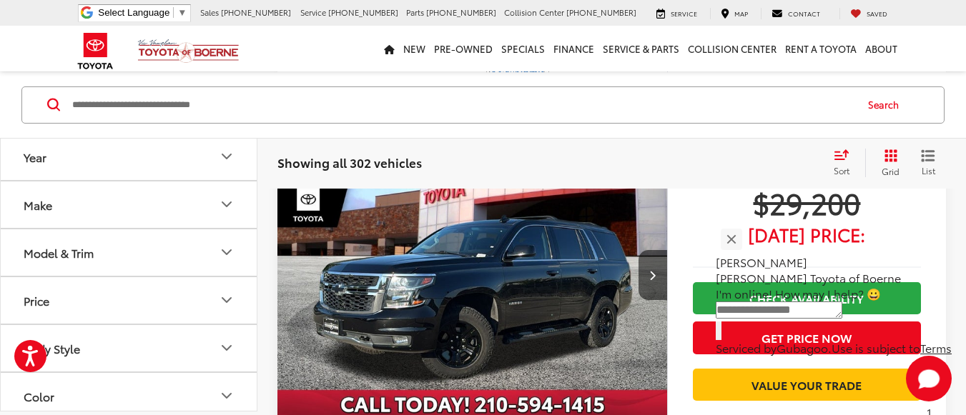
scroll to position [1857, 0]
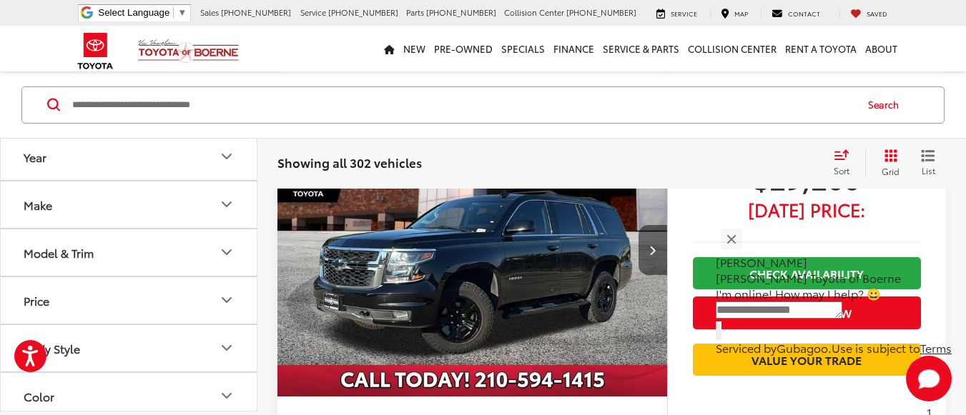
click at [658, 251] on button "Next image" at bounding box center [652, 250] width 29 height 50
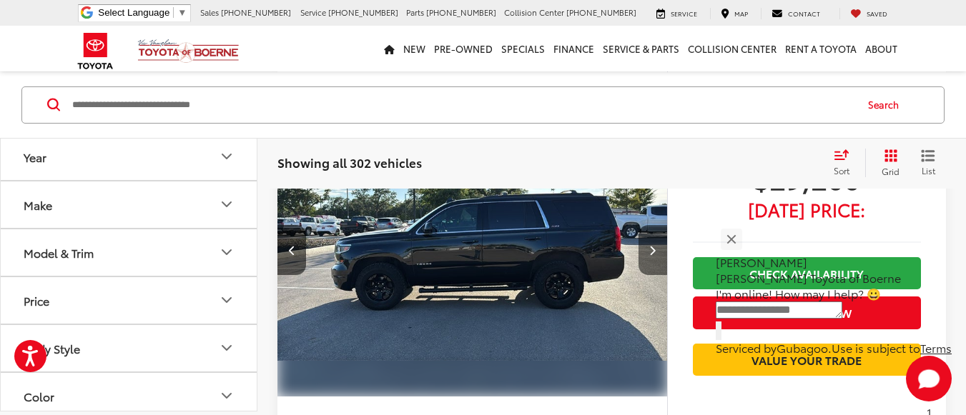
click at [658, 251] on button "Next image" at bounding box center [652, 250] width 29 height 50
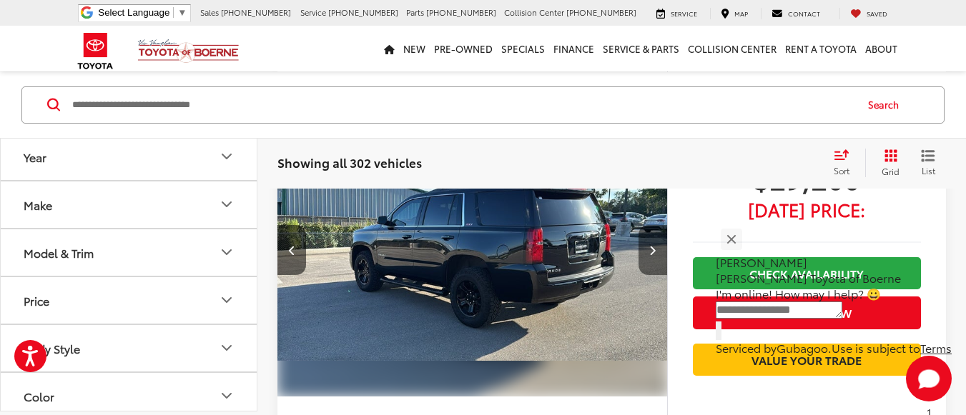
click at [658, 251] on button "Next image" at bounding box center [652, 250] width 29 height 50
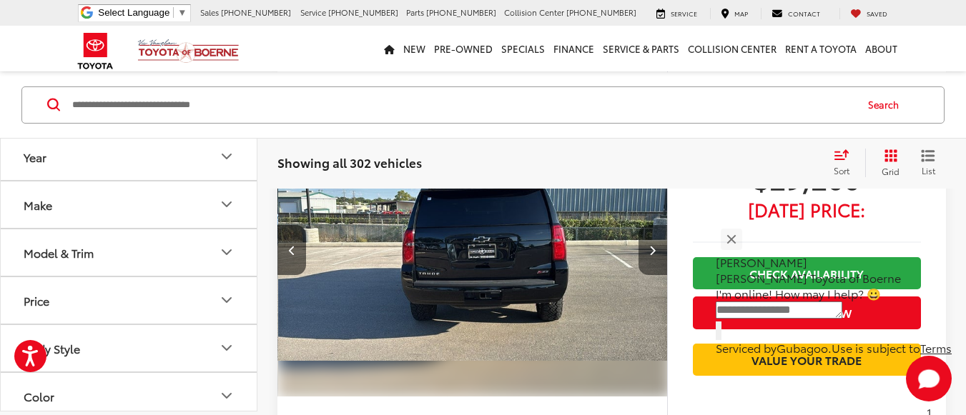
scroll to position [0, 1175]
click at [655, 245] on icon "Next image" at bounding box center [652, 250] width 6 height 10
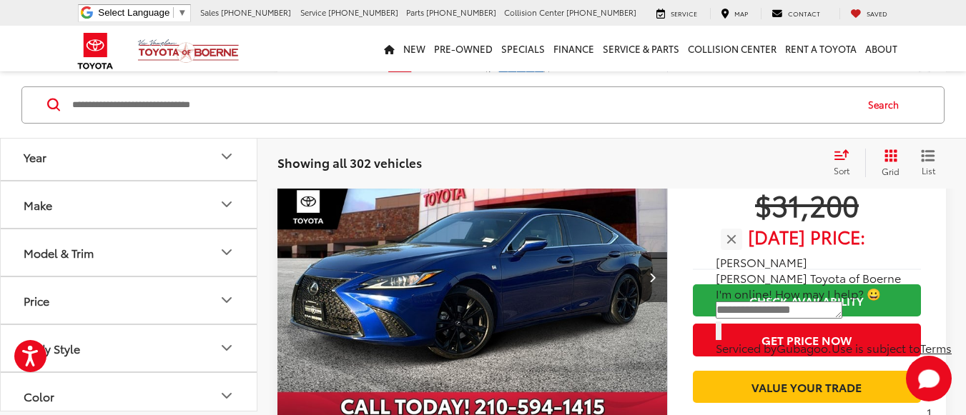
scroll to position [4645, 0]
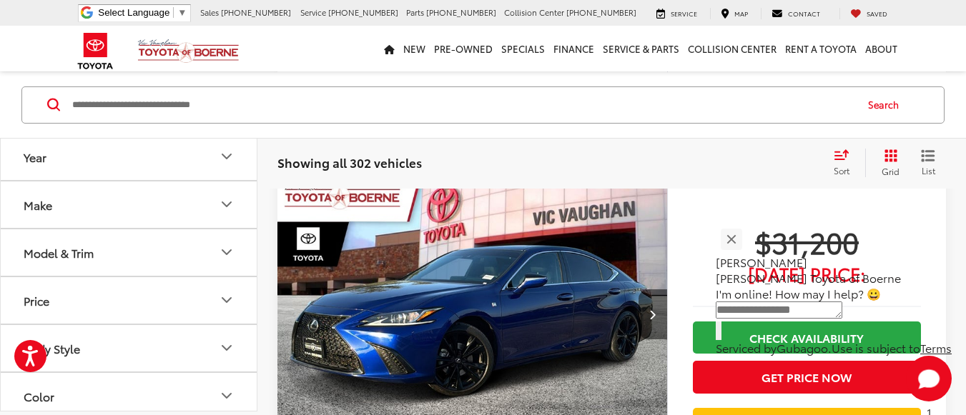
click at [643, 302] on button "Next image" at bounding box center [652, 315] width 29 height 50
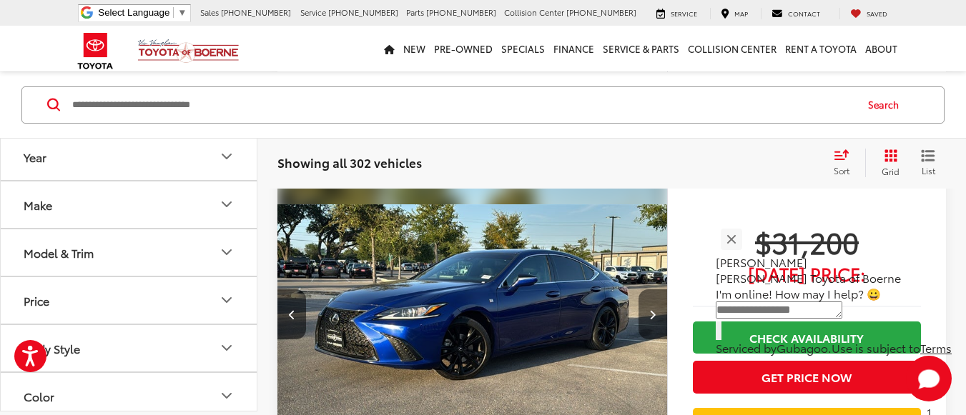
click at [643, 302] on button "Next image" at bounding box center [652, 315] width 29 height 50
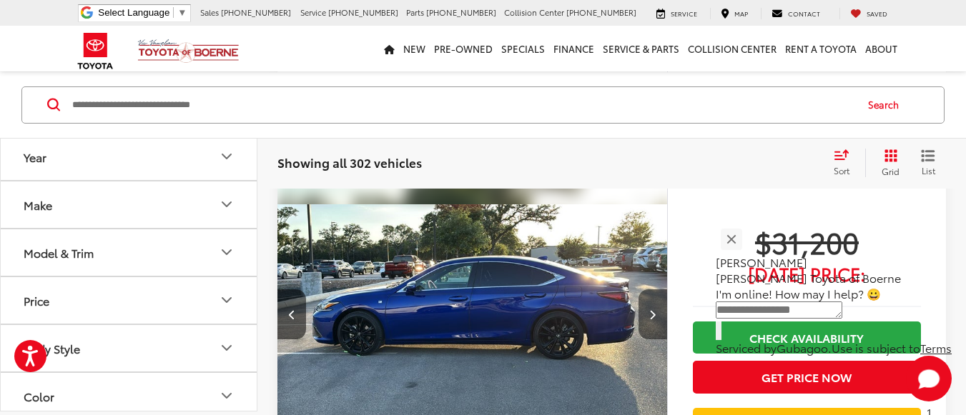
click at [641, 300] on button "Next image" at bounding box center [652, 315] width 29 height 50
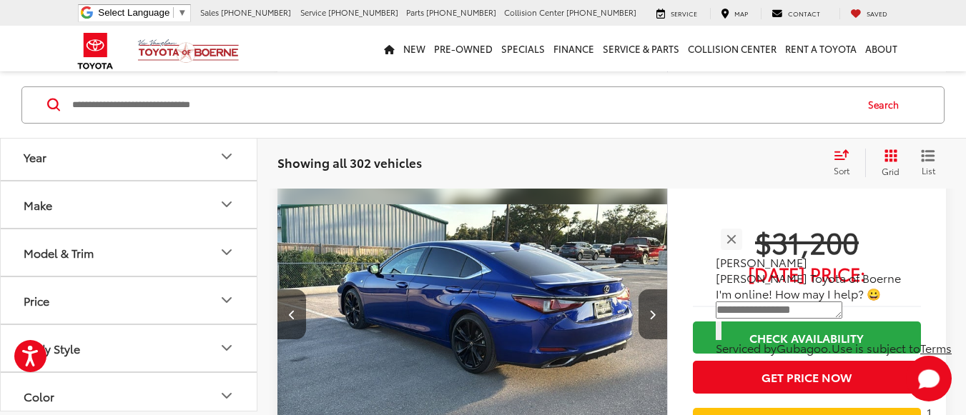
click at [641, 300] on button "Next image" at bounding box center [652, 315] width 29 height 50
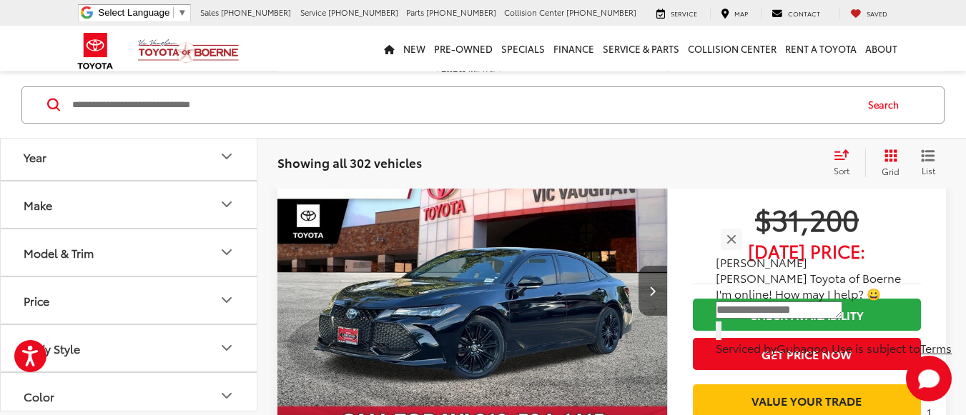
scroll to position [6361, 0]
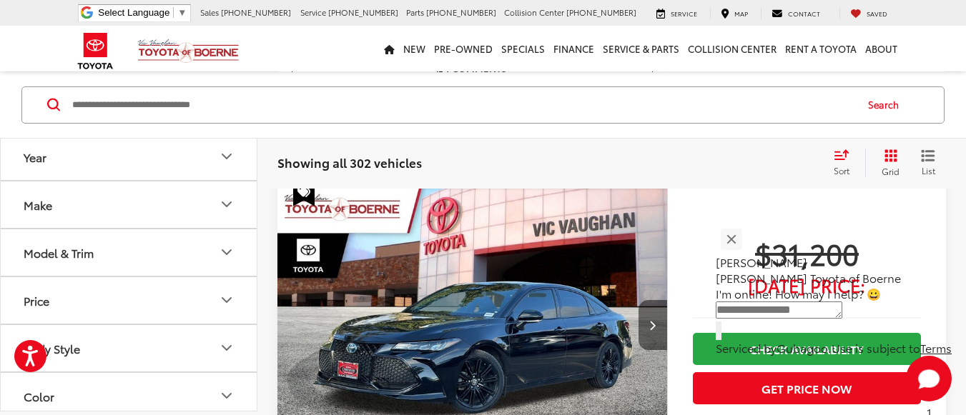
click at [656, 315] on button "Next image" at bounding box center [652, 325] width 29 height 50
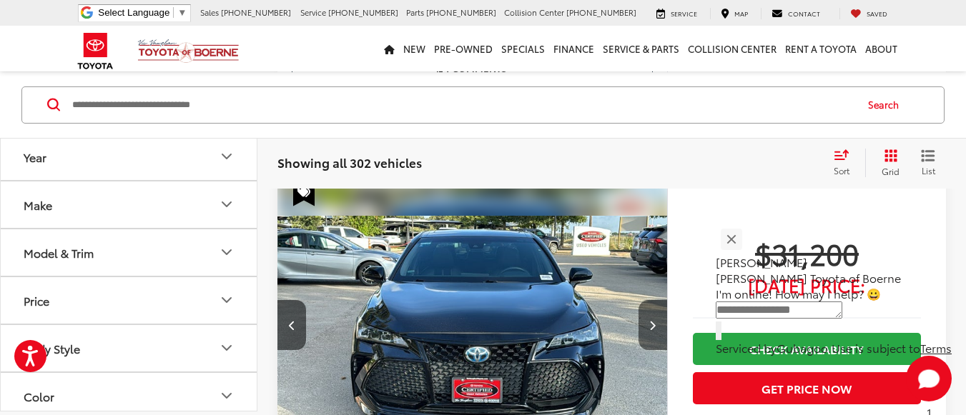
click at [656, 315] on button "Next image" at bounding box center [652, 325] width 29 height 50
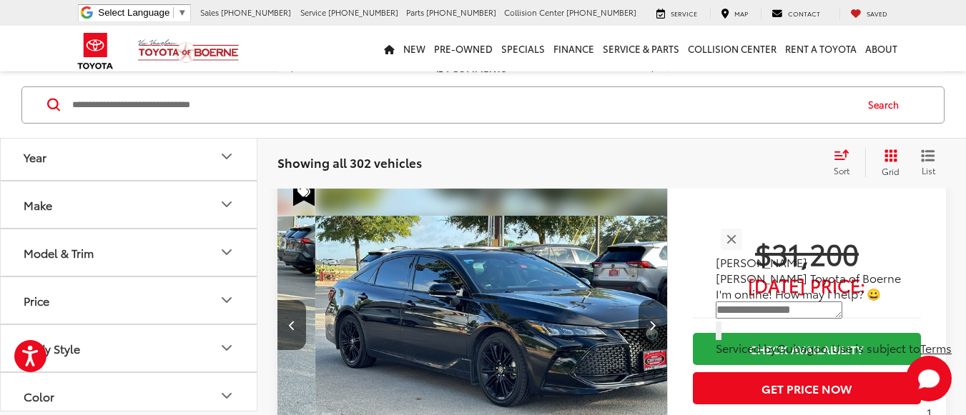
scroll to position [0, 783]
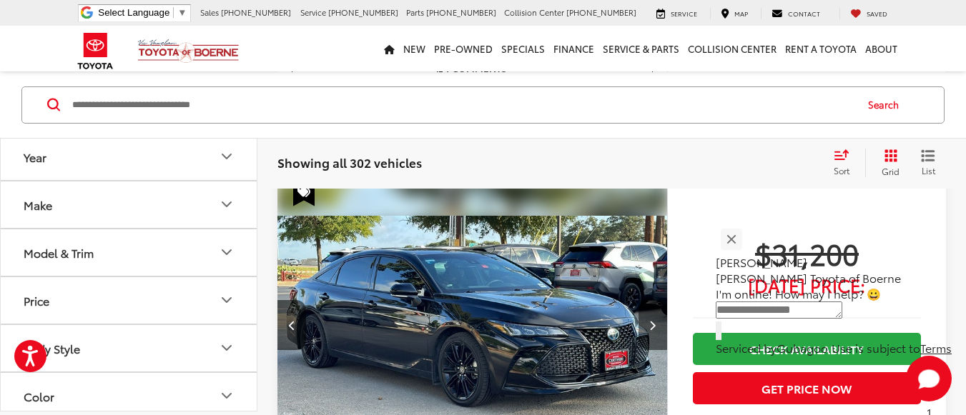
click at [656, 310] on button "Next image" at bounding box center [652, 325] width 29 height 50
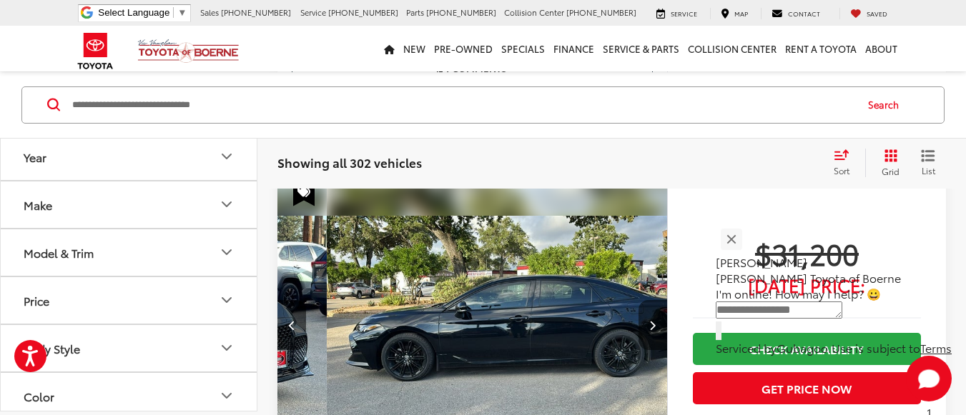
scroll to position [0, 1175]
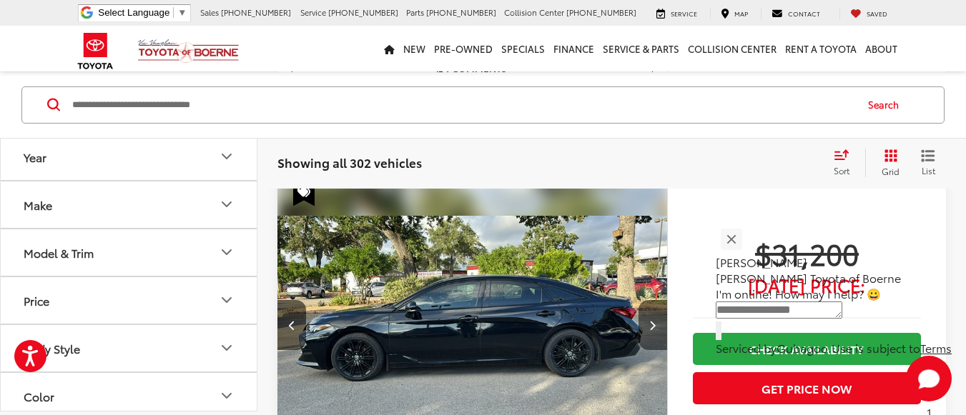
click at [641, 324] on button "Next image" at bounding box center [652, 325] width 29 height 50
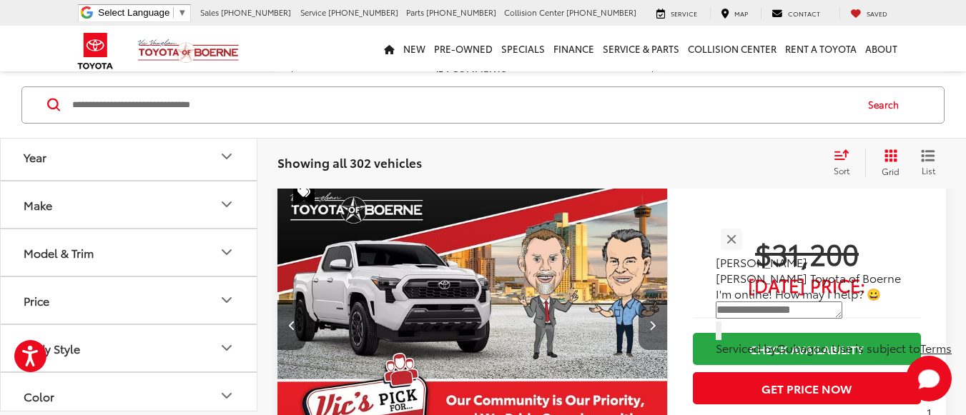
click at [646, 324] on button "Next image" at bounding box center [652, 325] width 29 height 50
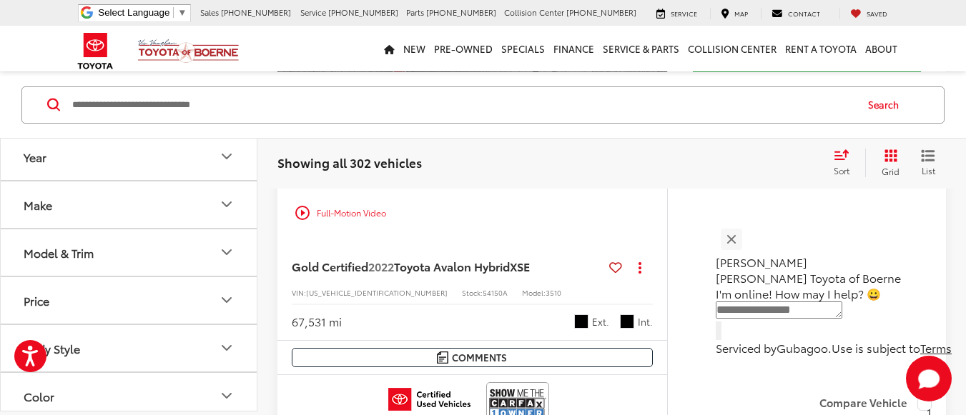
scroll to position [6575, 0]
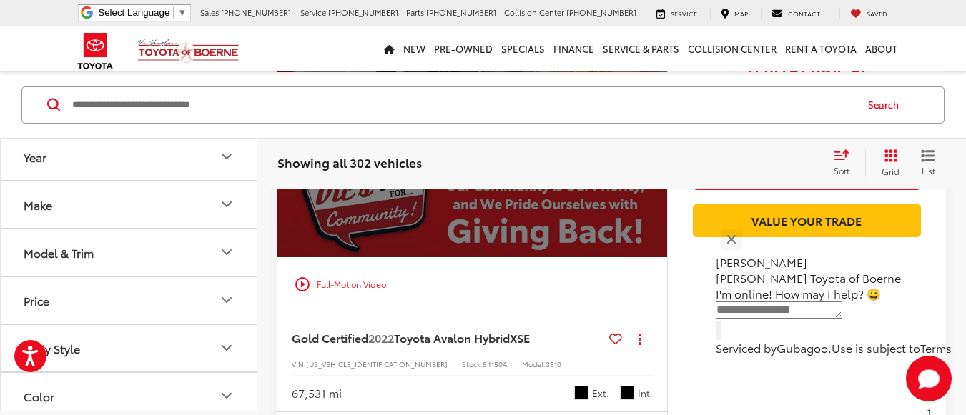
click at [325, 283] on div "play_circle_outline Full-Motion Video" at bounding box center [472, 285] width 368 height 26
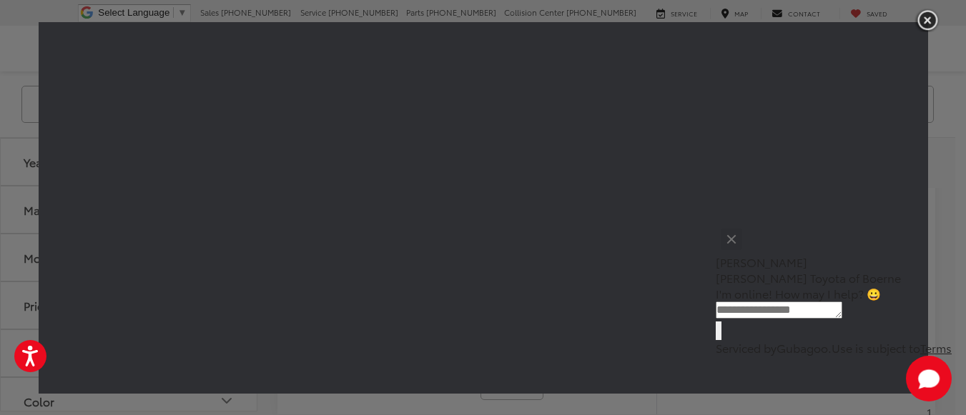
scroll to position [0, 1905]
click at [928, 19] on img "button" at bounding box center [927, 21] width 26 height 24
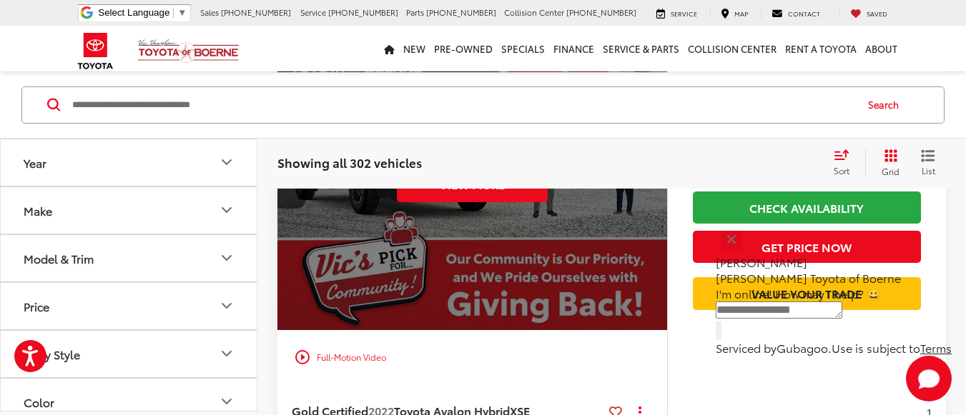
scroll to position [6432, 0]
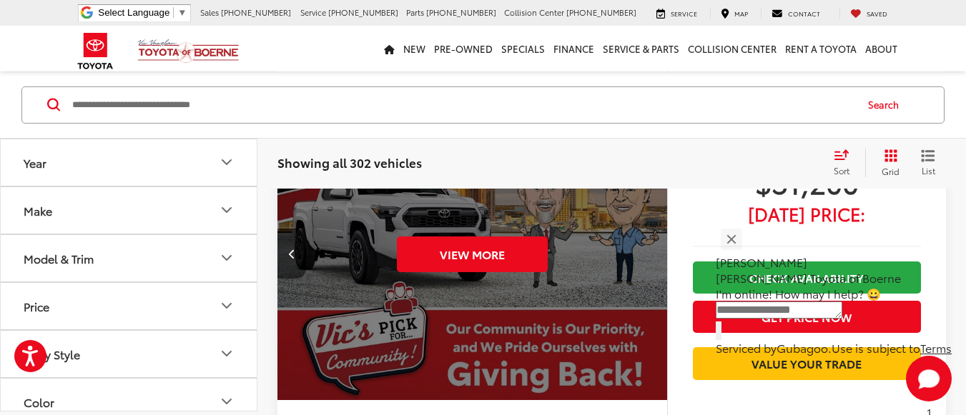
click at [290, 247] on button "Previous image" at bounding box center [291, 254] width 29 height 50
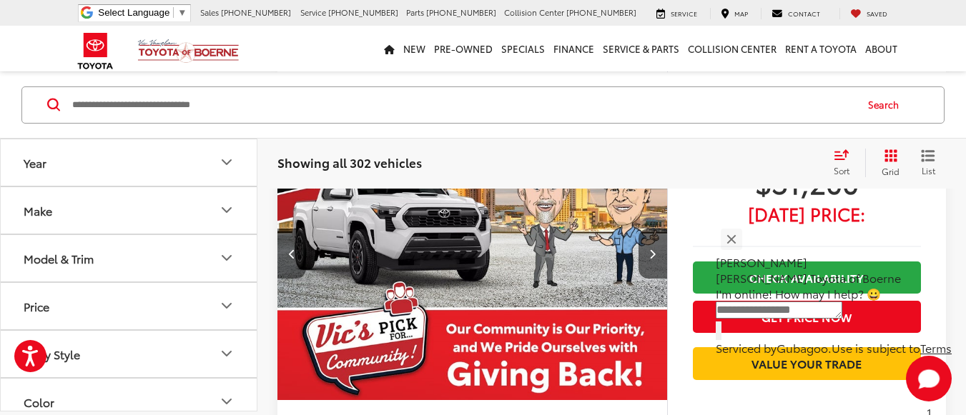
scroll to position [6361, 0]
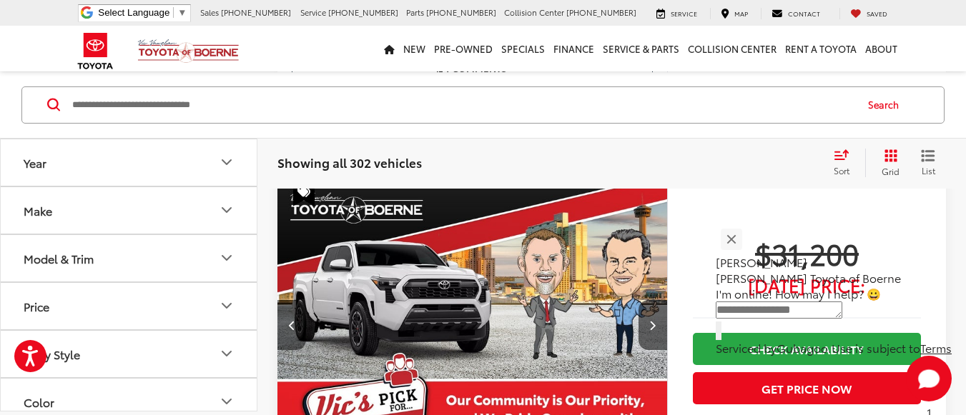
click at [291, 319] on button "Previous image" at bounding box center [291, 325] width 29 height 50
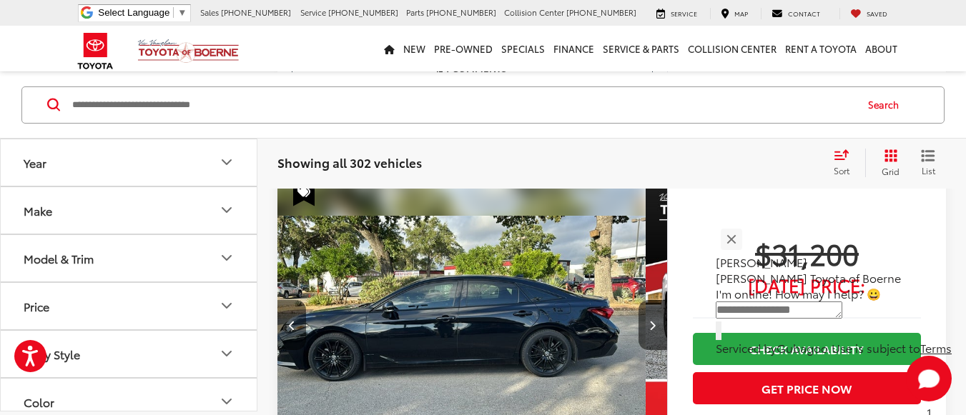
scroll to position [0, 1175]
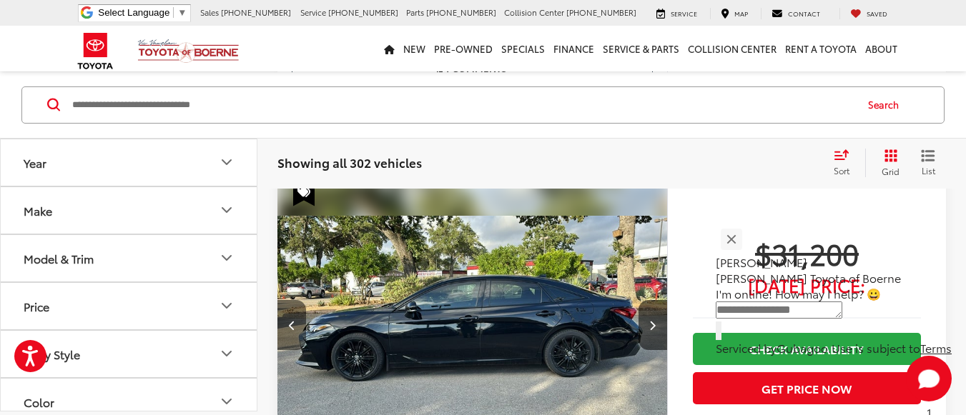
click at [291, 319] on button "Previous image" at bounding box center [291, 325] width 29 height 50
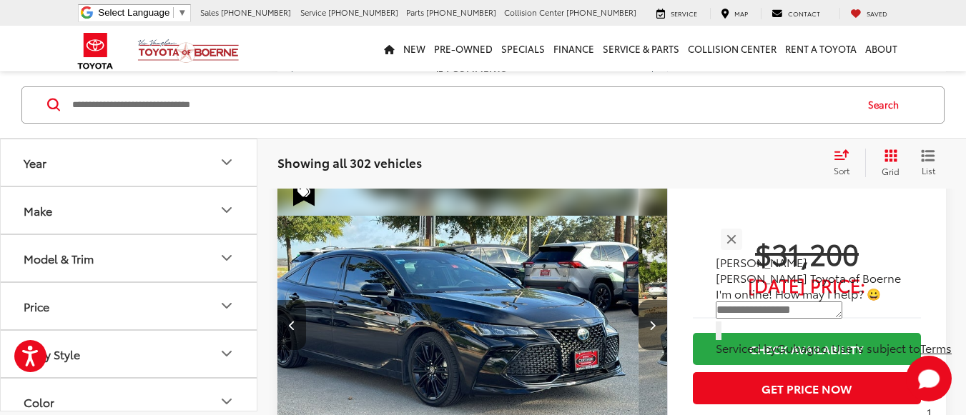
scroll to position [0, 783]
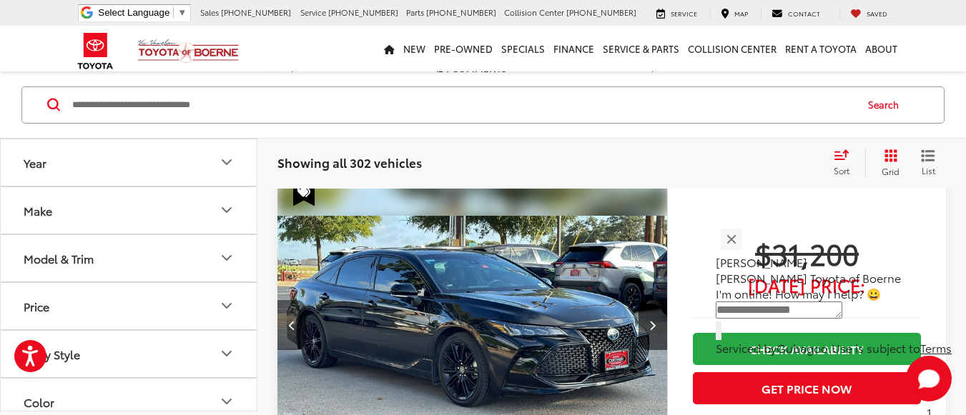
click at [291, 319] on button "Previous image" at bounding box center [291, 325] width 29 height 50
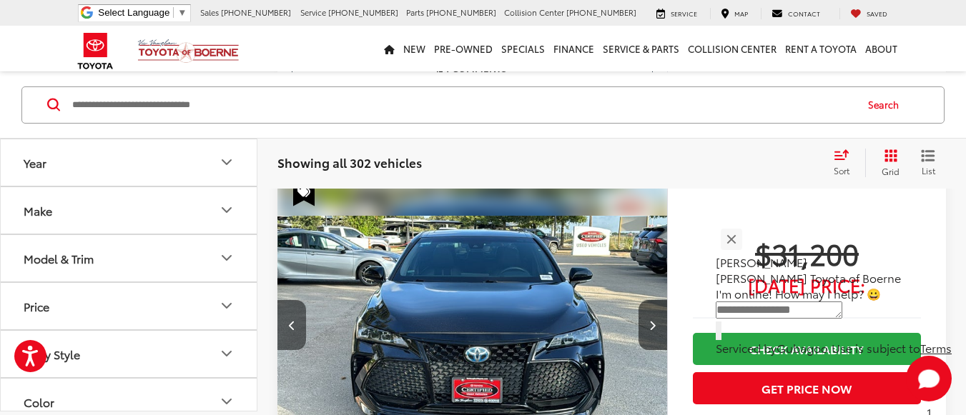
click at [291, 319] on button "Previous image" at bounding box center [291, 325] width 29 height 50
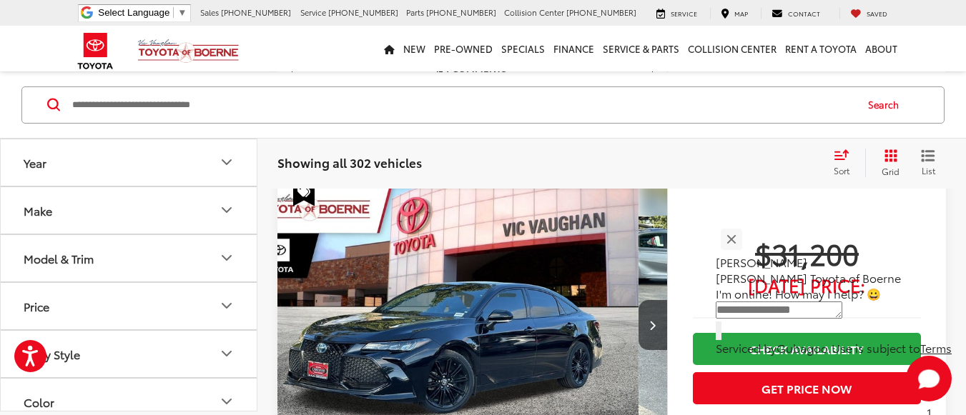
scroll to position [0, 0]
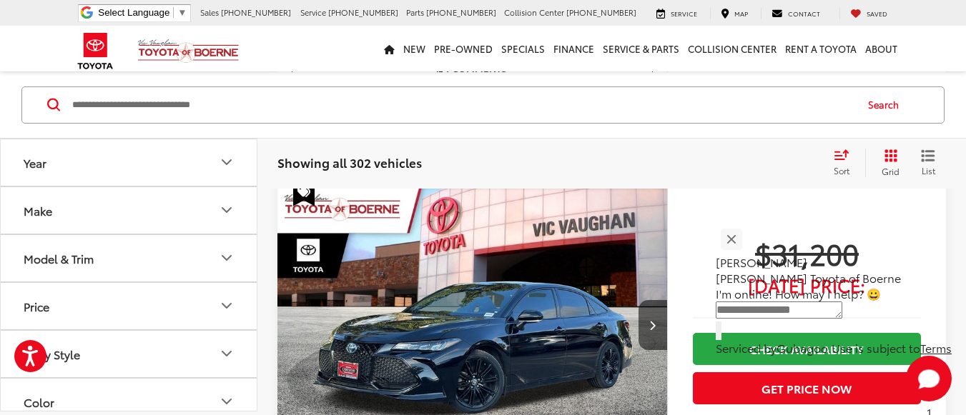
click at [291, 319] on img "2022 Toyota Avalon Hybrid XSE 0" at bounding box center [473, 326] width 392 height 294
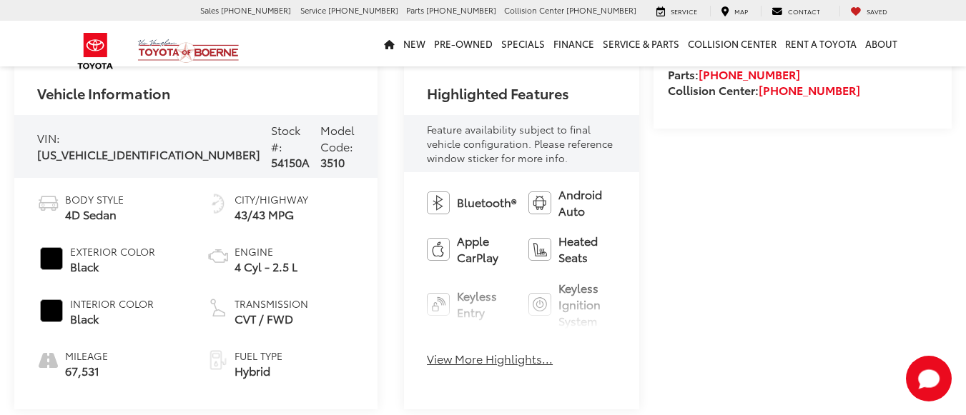
scroll to position [527, 0]
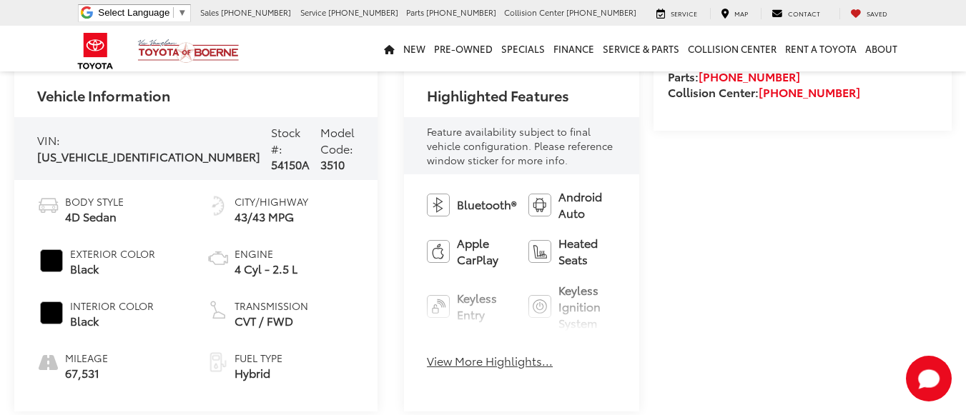
click at [427, 353] on button "View More Highlights..." at bounding box center [490, 361] width 126 height 16
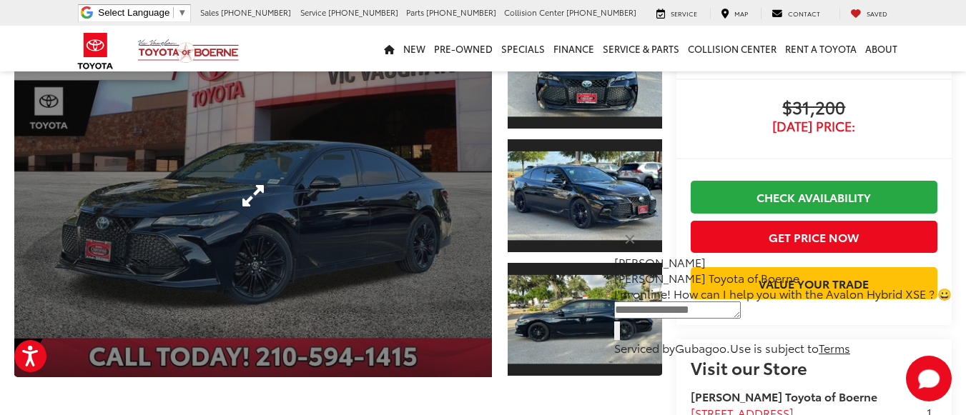
scroll to position [286, 0]
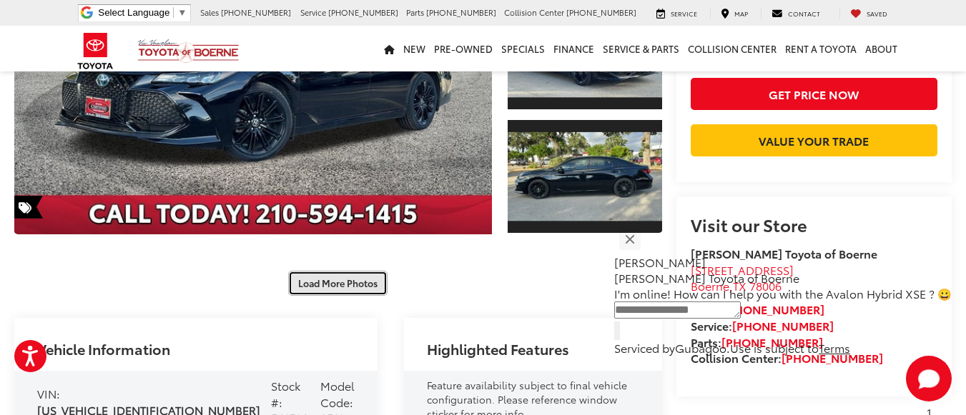
click at [338, 271] on button "Load More Photos" at bounding box center [337, 283] width 99 height 25
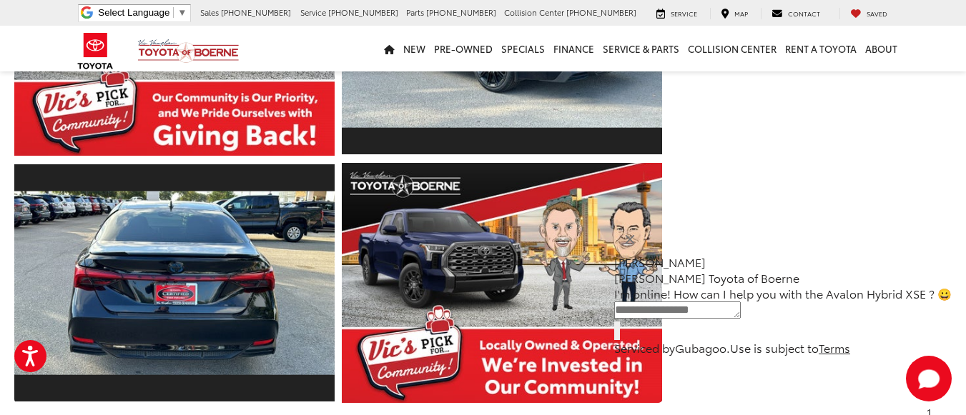
scroll to position [715, 0]
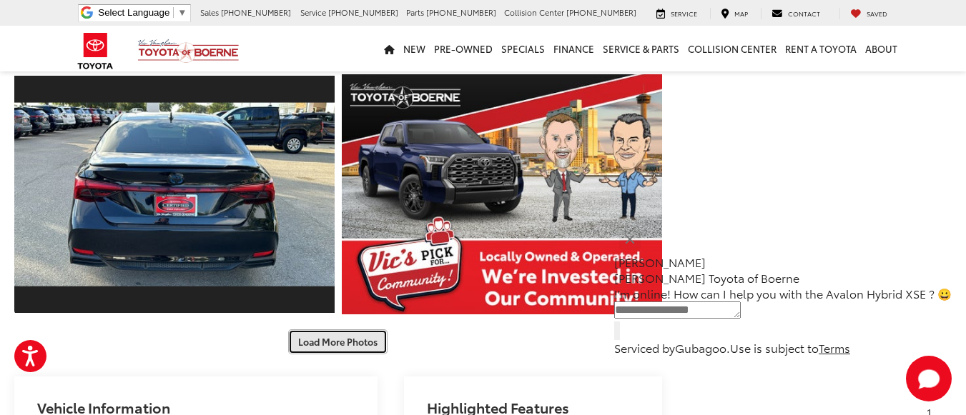
click at [322, 330] on button "Load More Photos" at bounding box center [337, 342] width 99 height 25
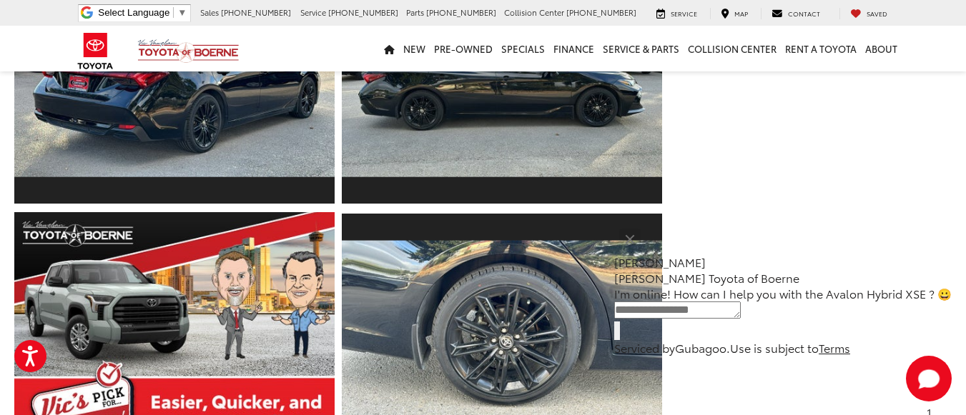
scroll to position [1072, 0]
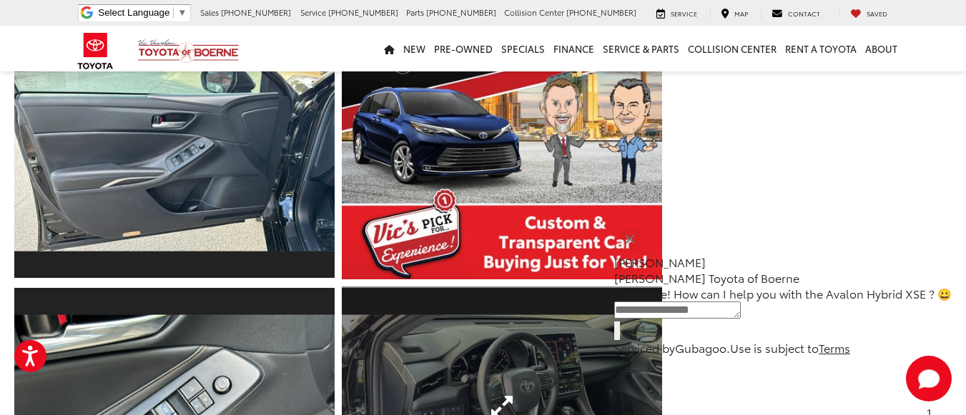
scroll to position [1573, 0]
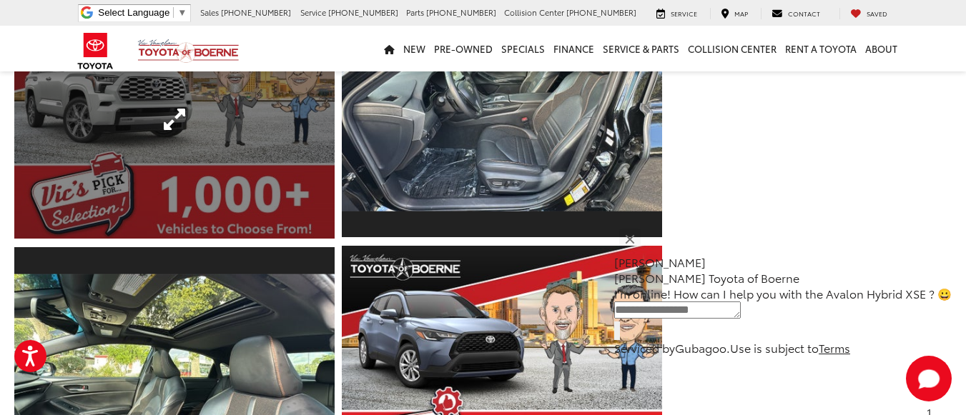
scroll to position [2002, 0]
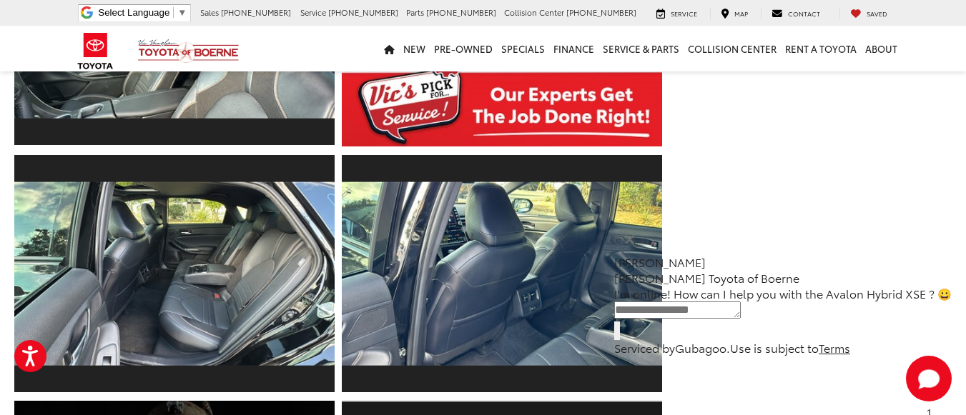
scroll to position [2430, 0]
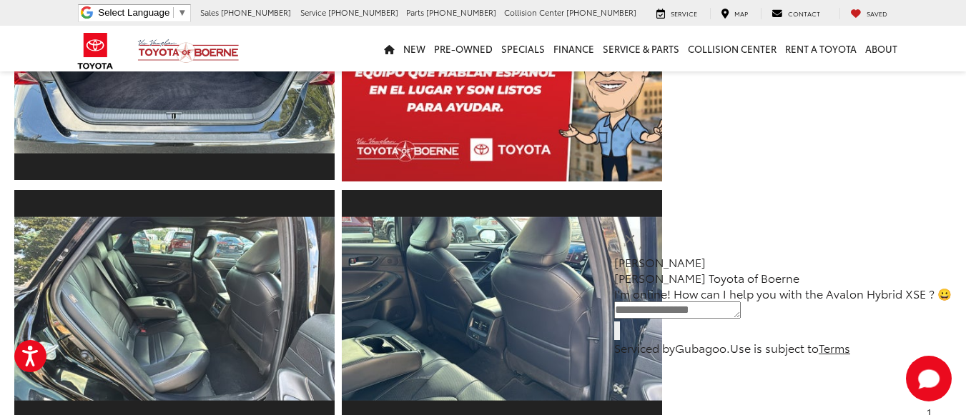
scroll to position [3074, 0]
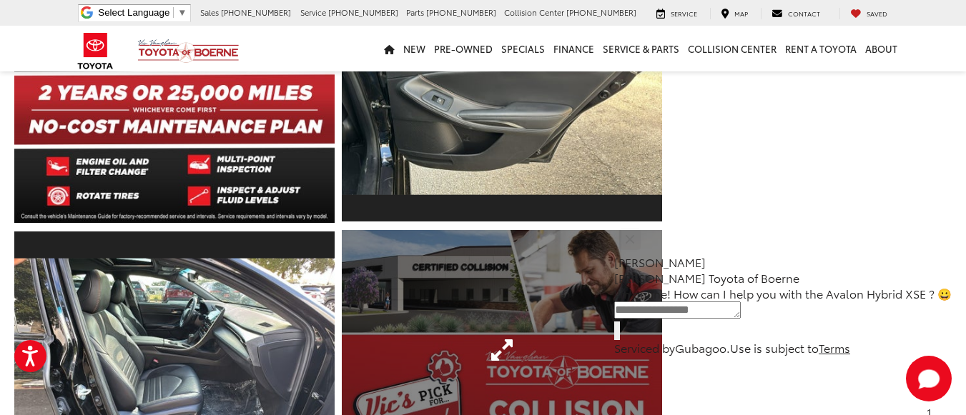
scroll to position [3574, 0]
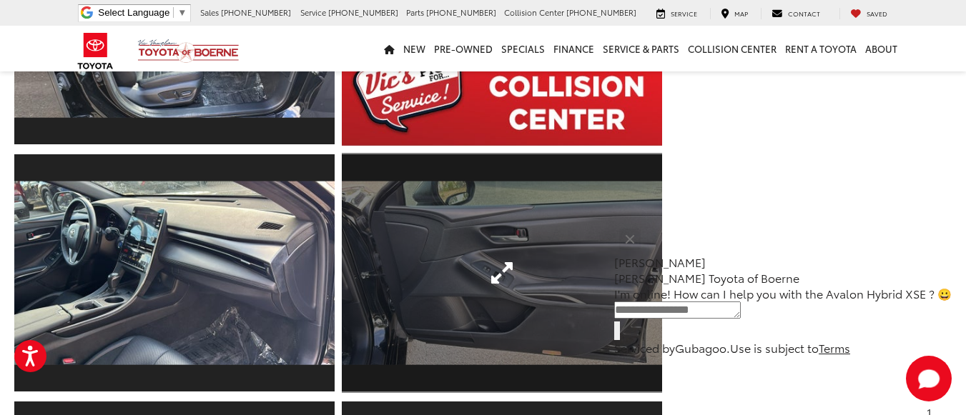
scroll to position [3860, 0]
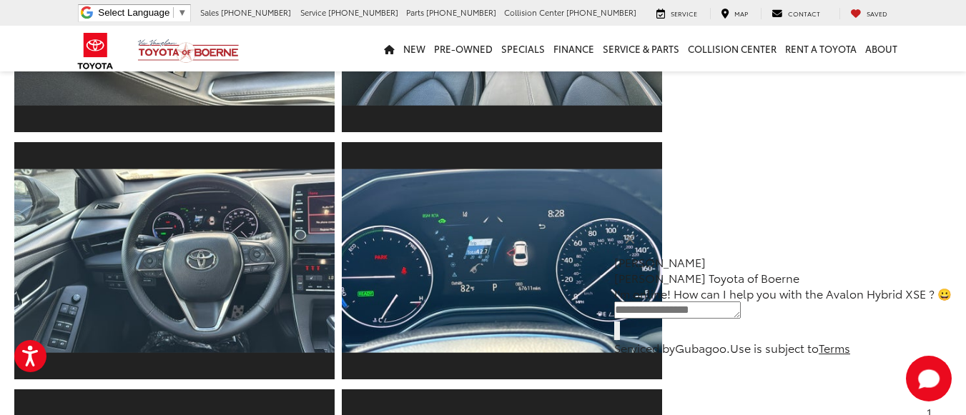
scroll to position [4361, 0]
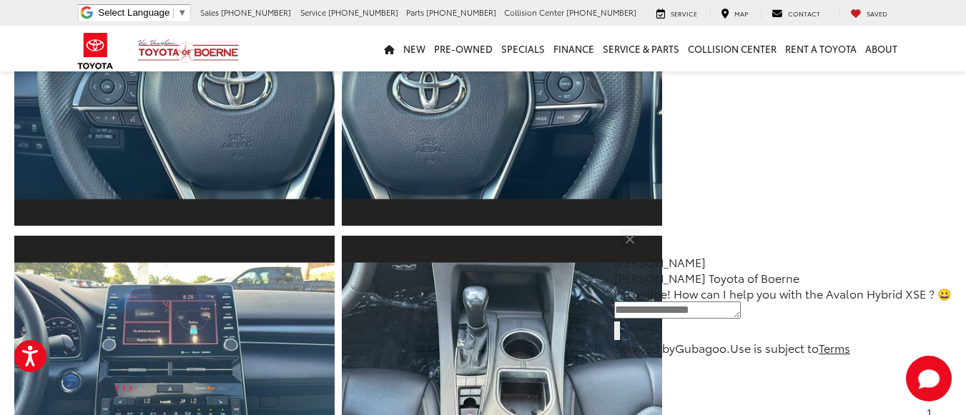
scroll to position [4789, 0]
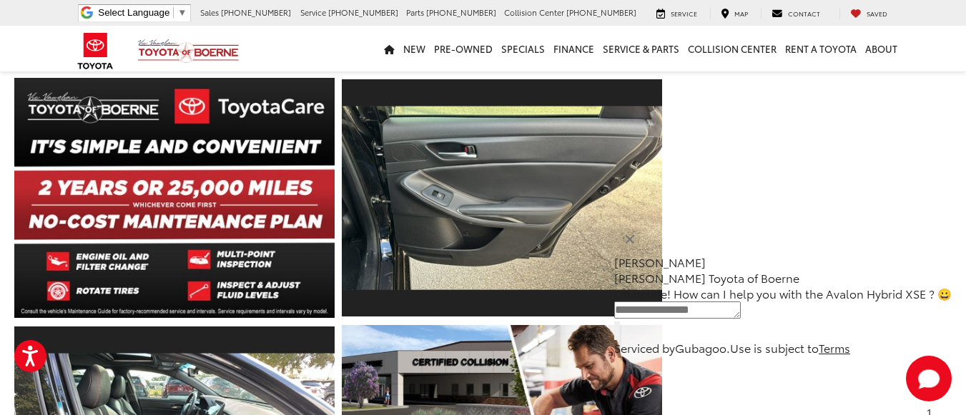
scroll to position [3288, 0]
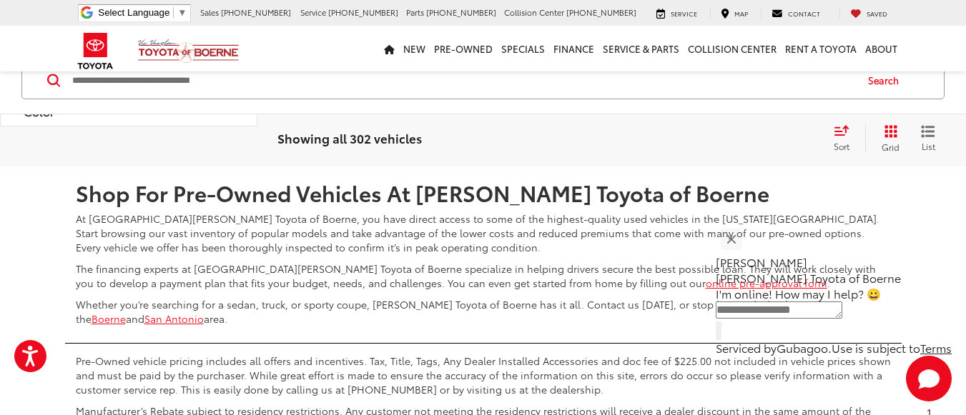
scroll to position [6892, 0]
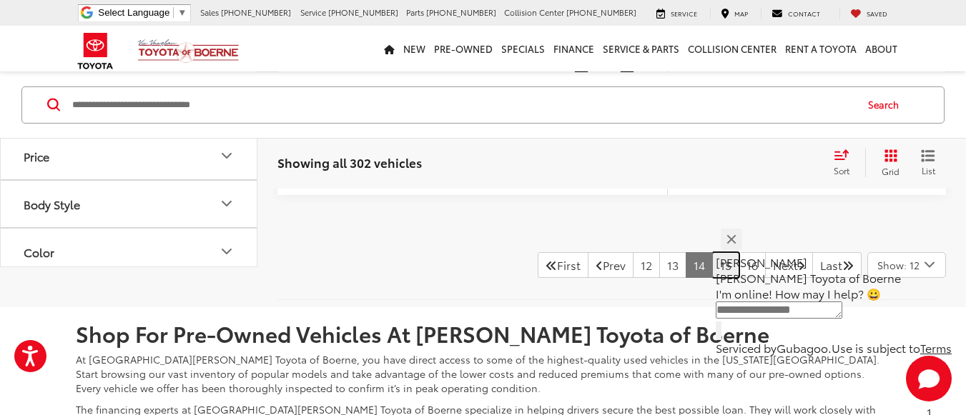
click at [712, 259] on link "15" at bounding box center [725, 265] width 27 height 26
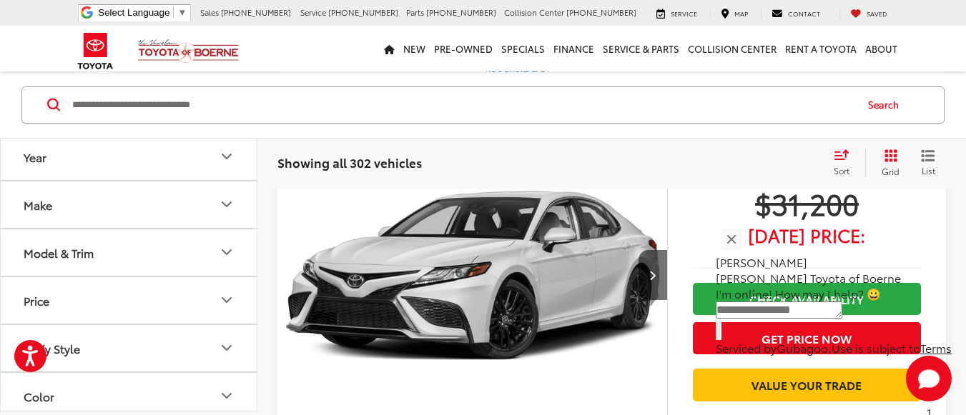
scroll to position [3716, 0]
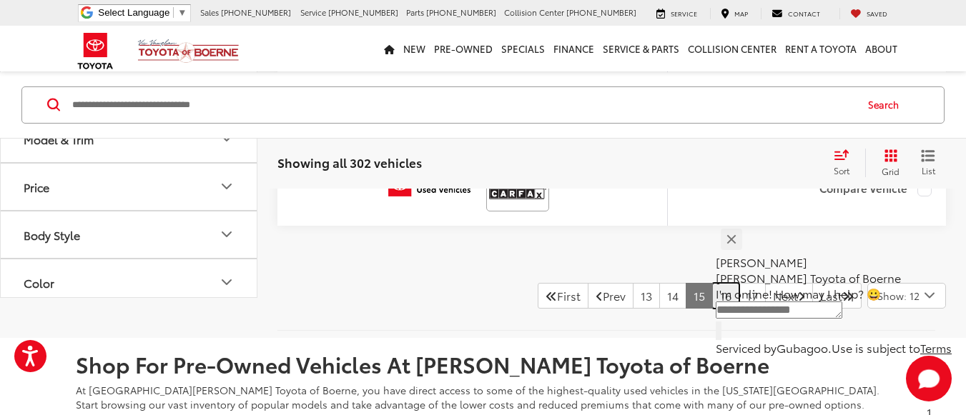
click at [712, 297] on link "16" at bounding box center [725, 296] width 27 height 26
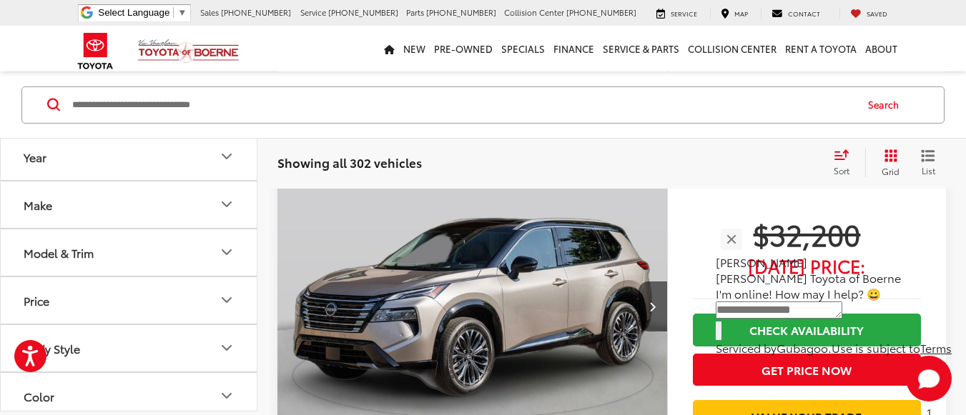
scroll to position [1786, 0]
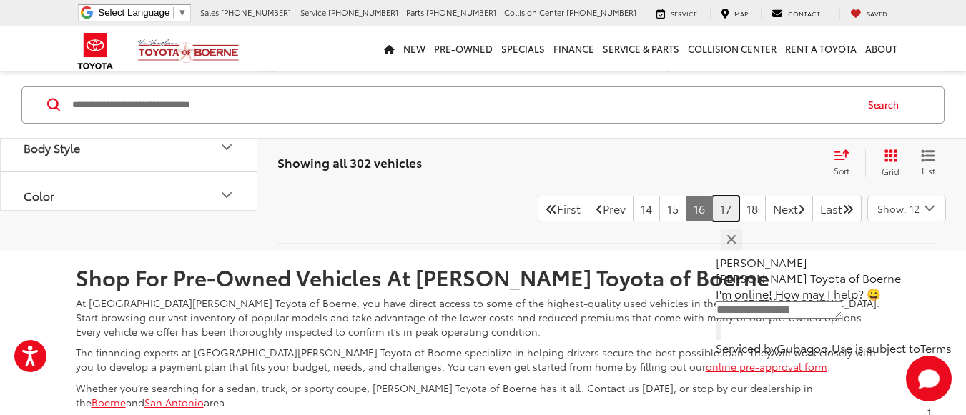
click at [712, 221] on link "17" at bounding box center [725, 209] width 27 height 26
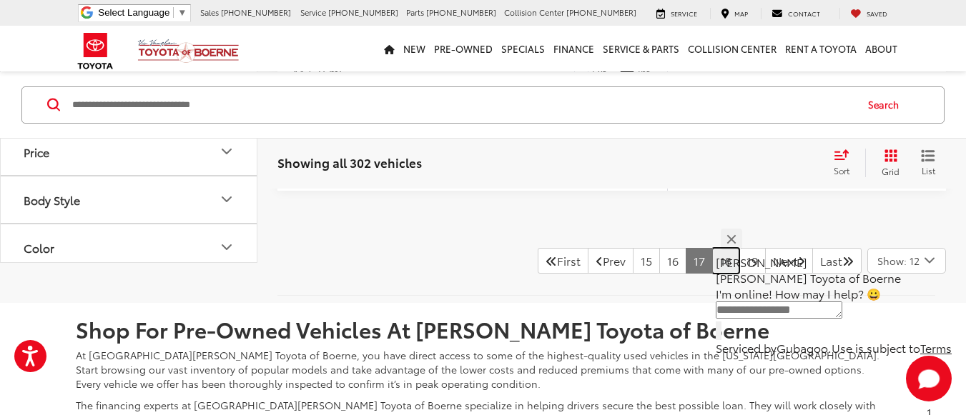
scroll to position [6718, 0]
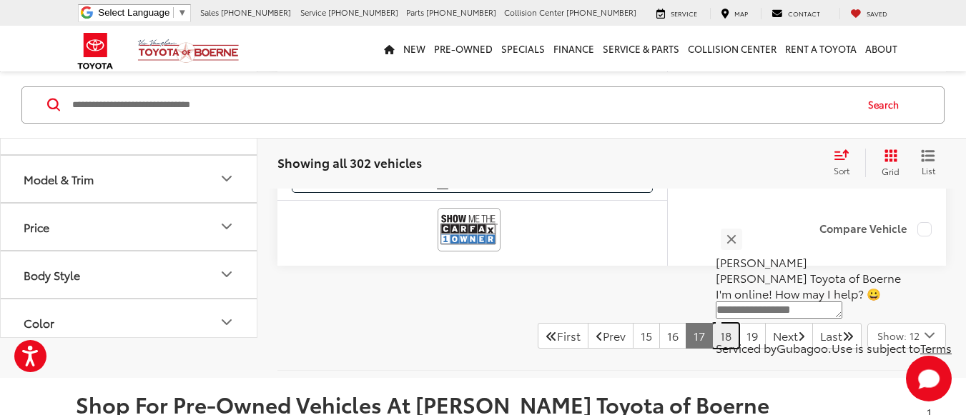
click at [712, 347] on link "18" at bounding box center [725, 336] width 27 height 26
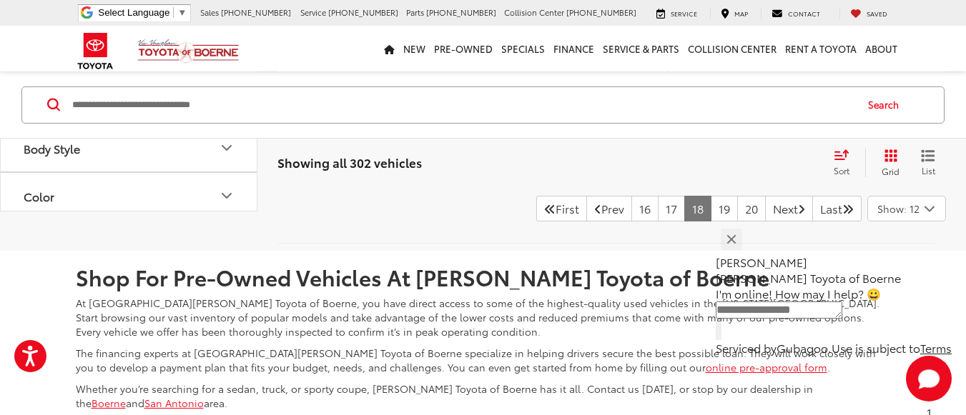
scroll to position [6932, 0]
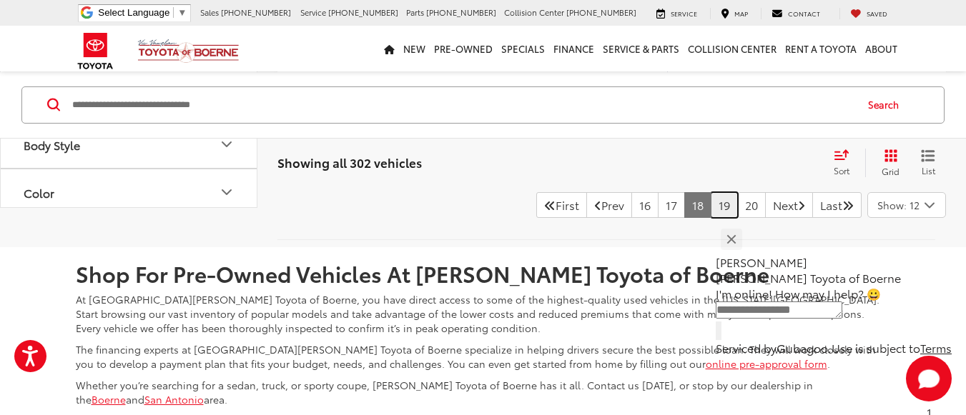
click at [711, 207] on link "19" at bounding box center [724, 205] width 27 height 26
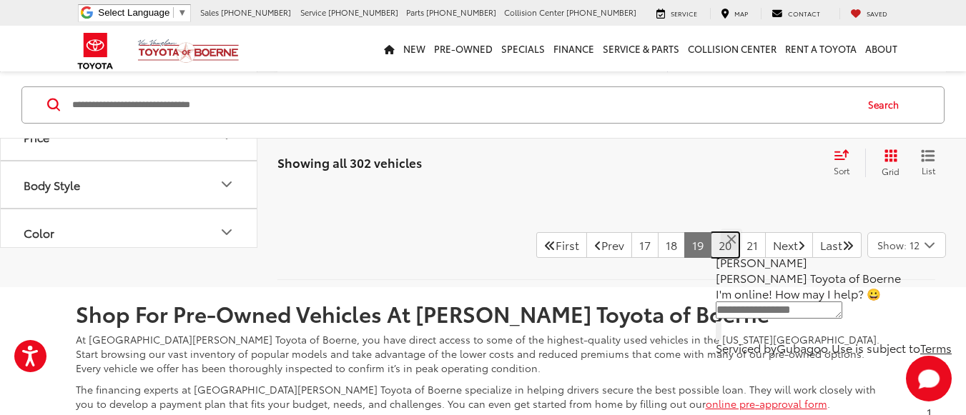
scroll to position [6861, 0]
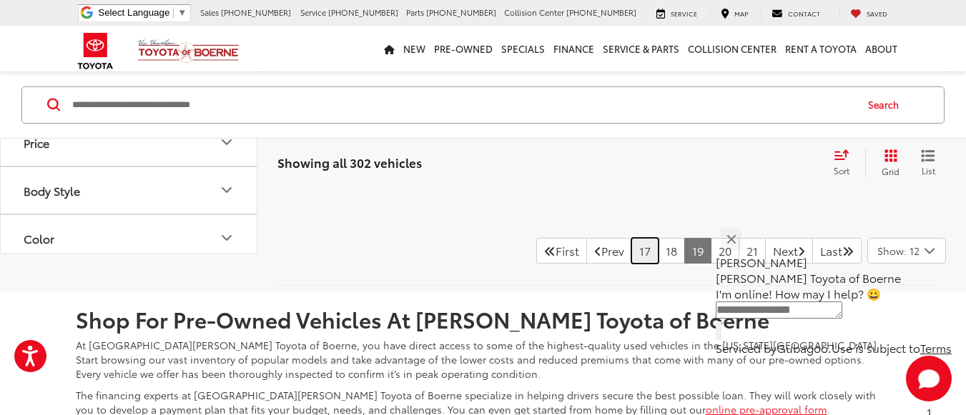
click at [632, 252] on link "17" at bounding box center [644, 251] width 27 height 26
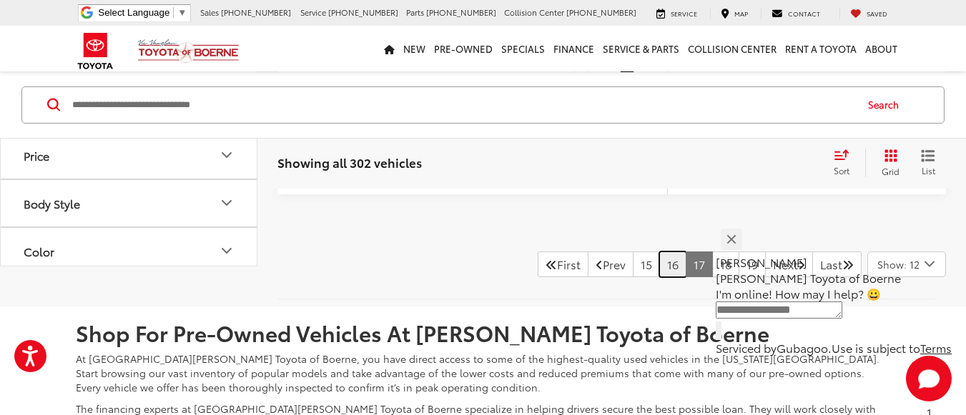
click at [659, 257] on link "16" at bounding box center [672, 265] width 27 height 26
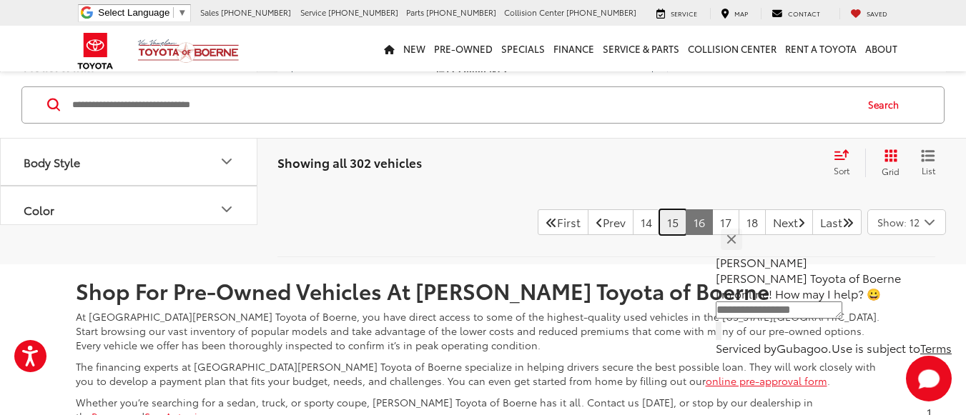
scroll to position [6861, 0]
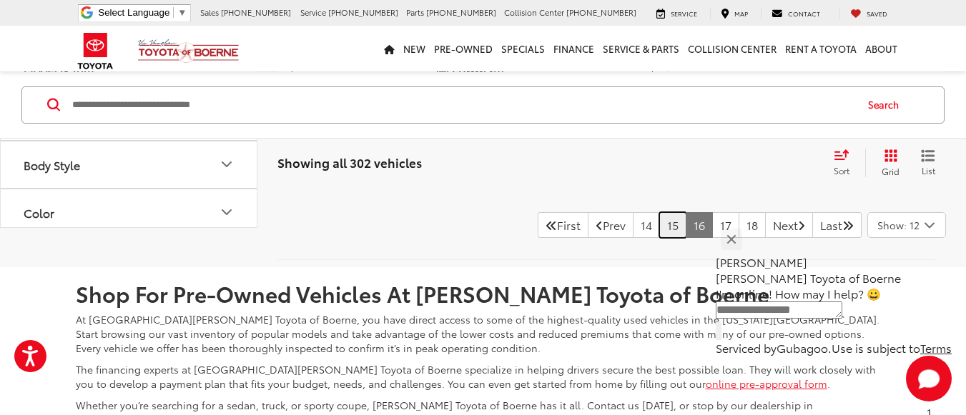
click at [659, 228] on link "15" at bounding box center [672, 225] width 27 height 26
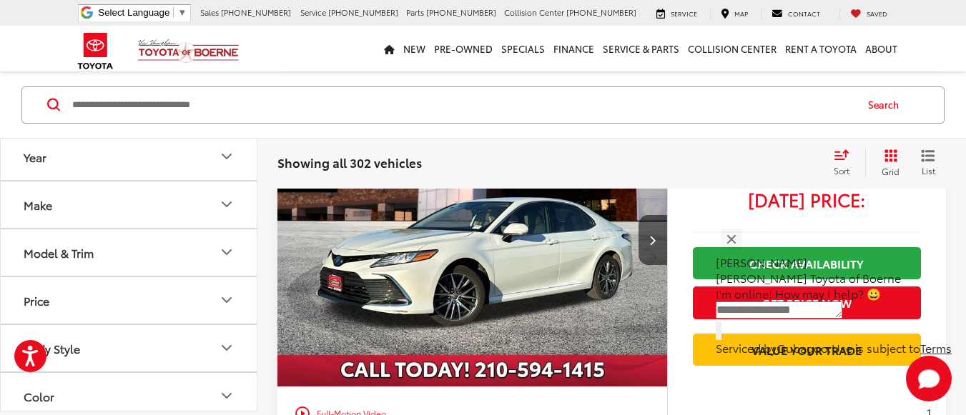
scroll to position [1857, 0]
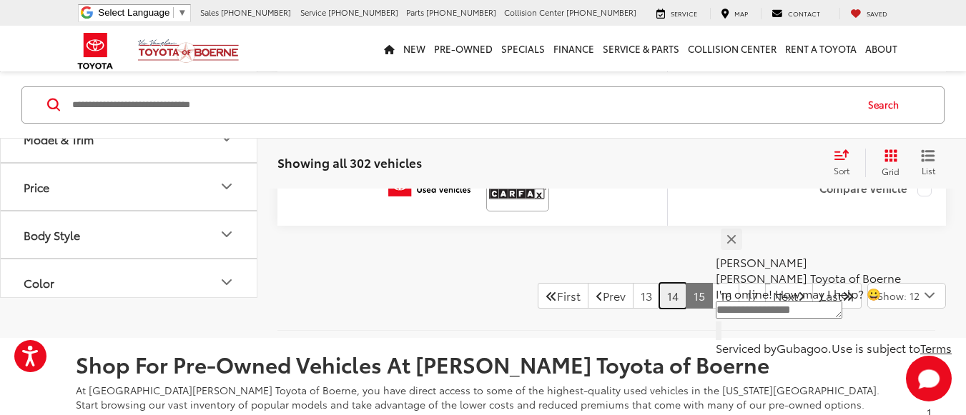
click at [659, 288] on link "14" at bounding box center [672, 296] width 27 height 26
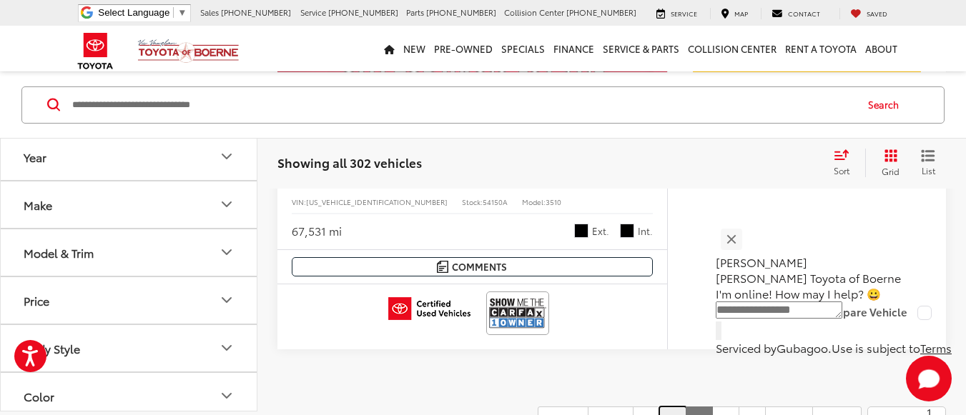
scroll to position [6744, 0]
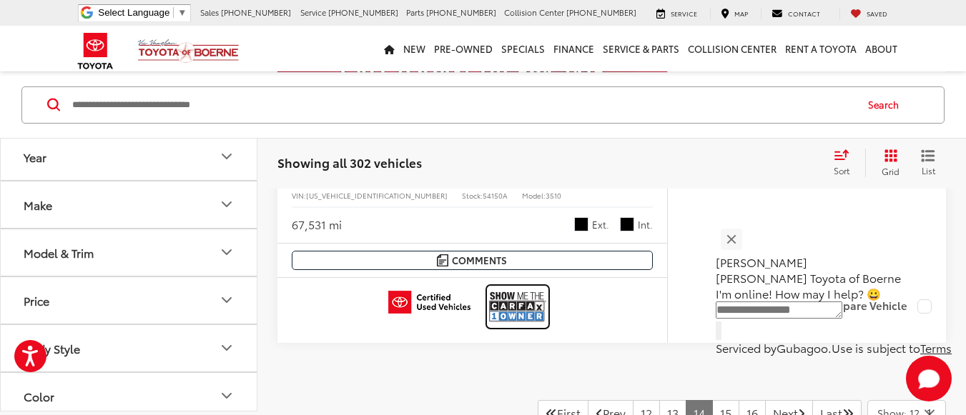
click at [537, 304] on img at bounding box center [517, 307] width 57 height 38
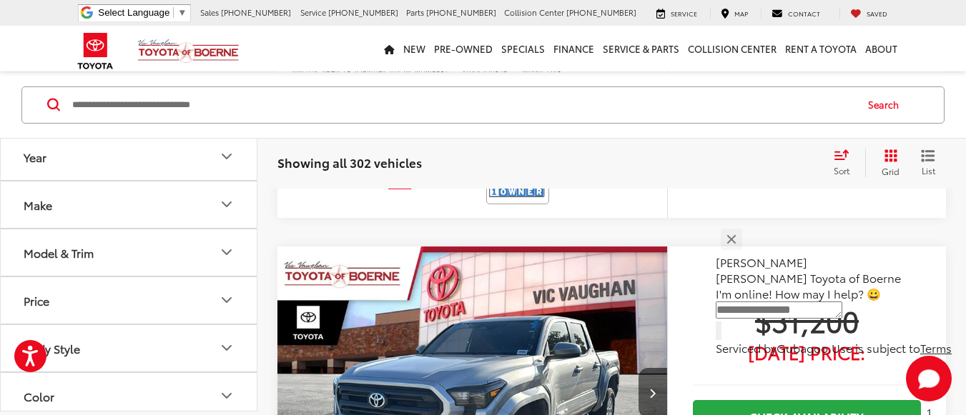
scroll to position [5703, 0]
